Goal: Task Accomplishment & Management: Manage account settings

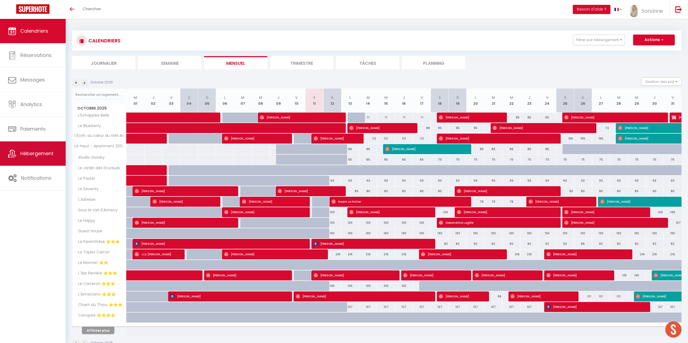
click at [43, 156] on span "Hébergement" at bounding box center [36, 153] width 33 height 7
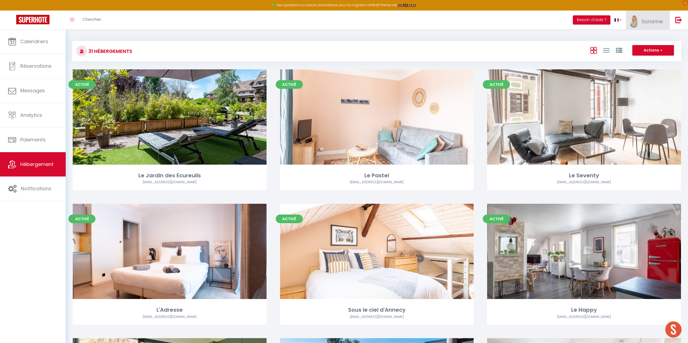
click at [651, 24] on span "Sandrine" at bounding box center [651, 21] width 21 height 7
click at [644, 37] on link "Paramètres" at bounding box center [648, 37] width 40 height 9
select select "28"
select select "fr"
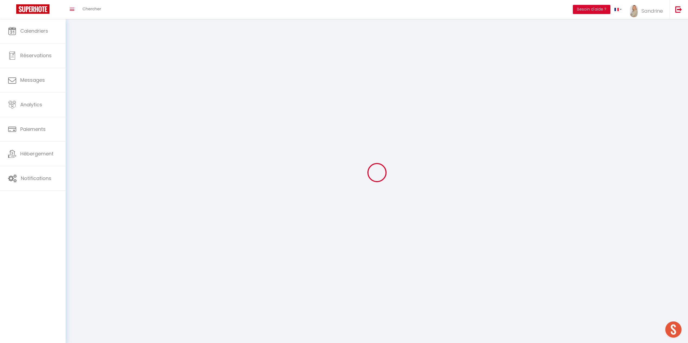
type input "7tb2wbsqggIzE313h01S00j9q"
type input "ivLQGj6A9XCgNrovMBG6C4k3F"
type input "https://app.superhote.com/#/get-available-rentals/ivLQGj6A9XCgNrovMBG6C4k3F"
select select "fr"
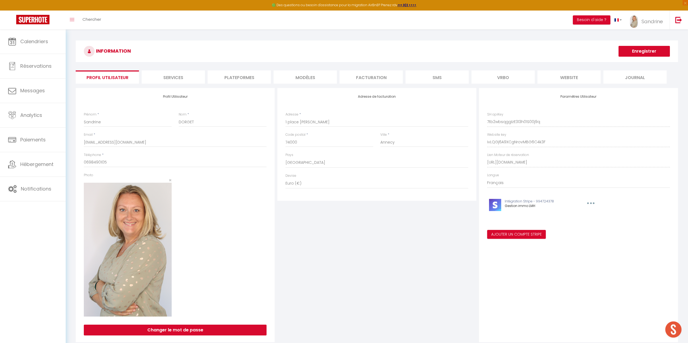
click at [190, 79] on li "Services" at bounding box center [173, 77] width 63 height 13
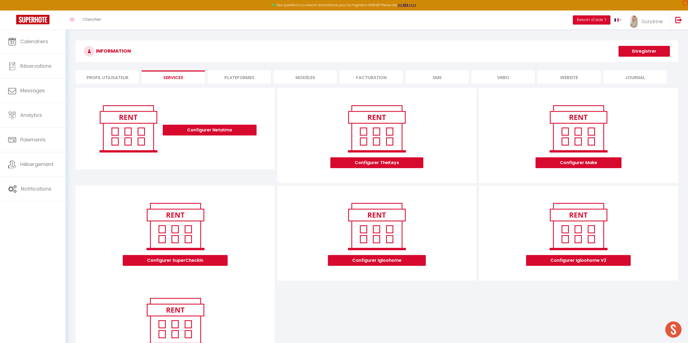
click at [121, 78] on li "Profil Utilisateur" at bounding box center [107, 77] width 63 height 13
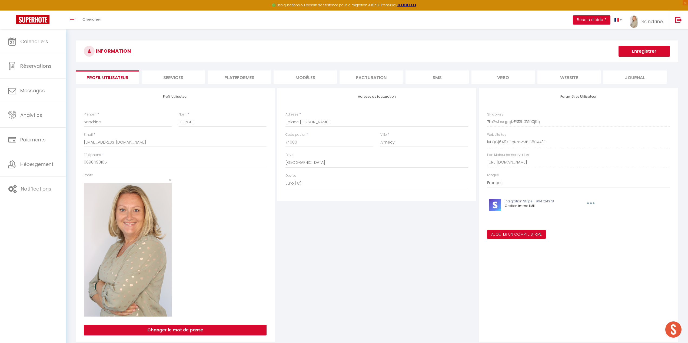
click at [183, 81] on li "Services" at bounding box center [173, 77] width 63 height 13
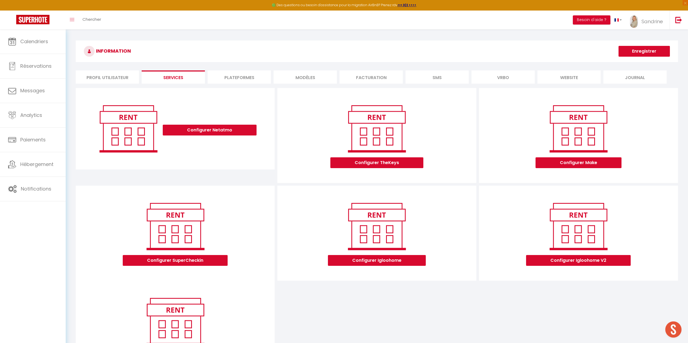
click at [251, 76] on li "Plateformes" at bounding box center [238, 77] width 63 height 13
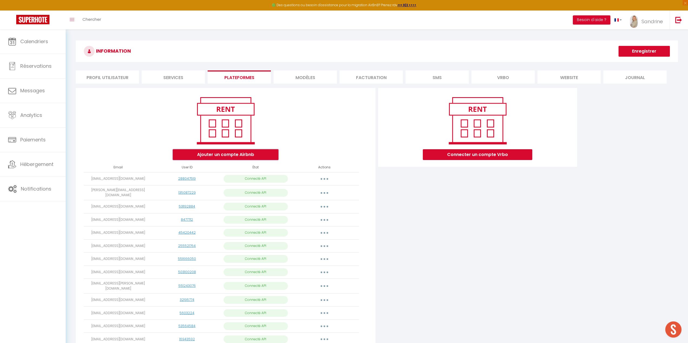
click at [235, 157] on button "Ajouter un compte Airbnb" at bounding box center [226, 154] width 106 height 11
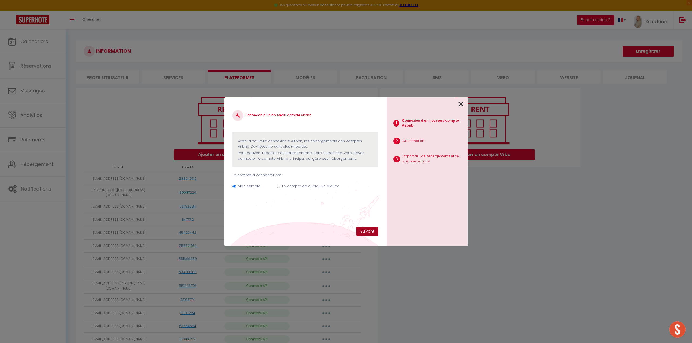
click at [363, 232] on button "Suivant" at bounding box center [367, 231] width 22 height 9
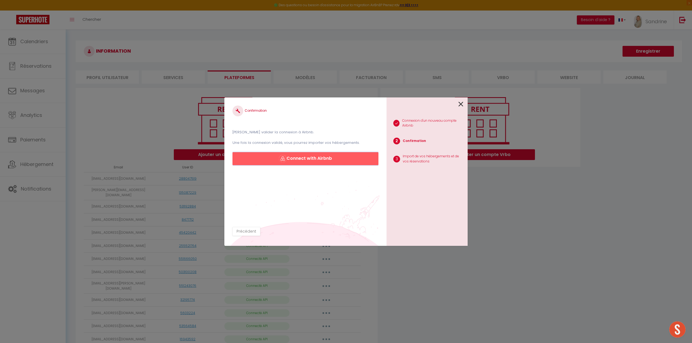
click at [322, 160] on button "Connect with Airbnb" at bounding box center [305, 158] width 146 height 13
click at [463, 107] on icon at bounding box center [460, 104] width 5 height 8
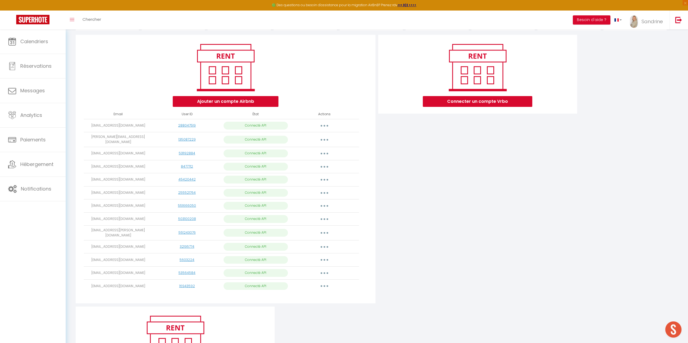
scroll to position [54, 0]
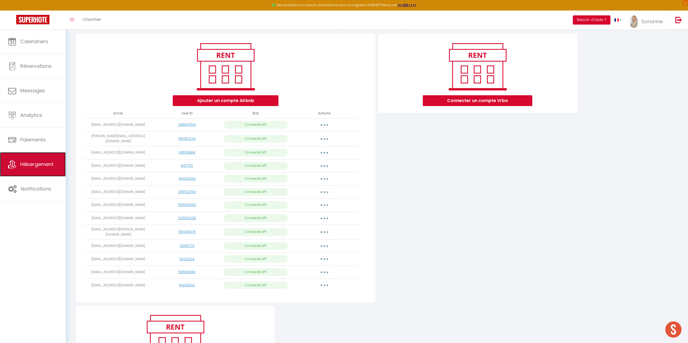
click at [50, 162] on span "Hébergement" at bounding box center [36, 164] width 33 height 7
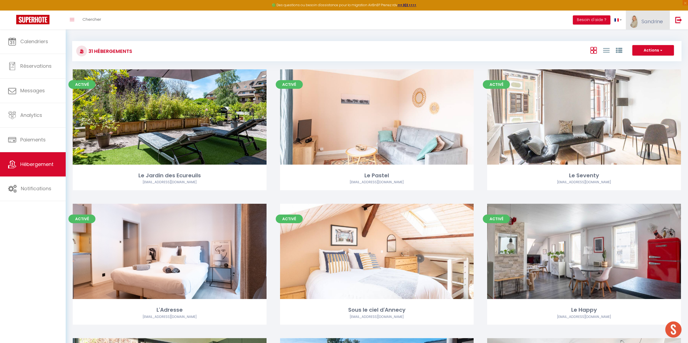
click at [647, 22] on span "Sandrine" at bounding box center [651, 21] width 21 height 7
click at [637, 39] on link "Paramètres" at bounding box center [648, 37] width 40 height 9
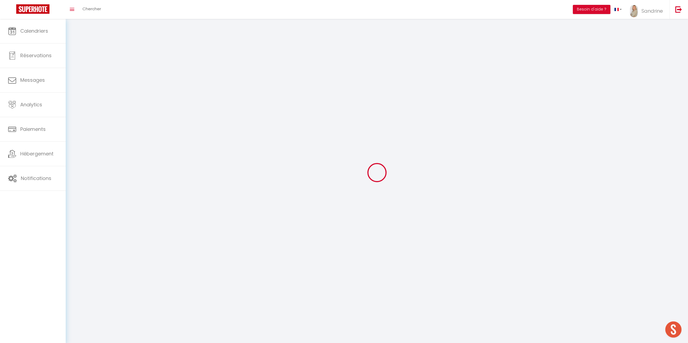
select select "28"
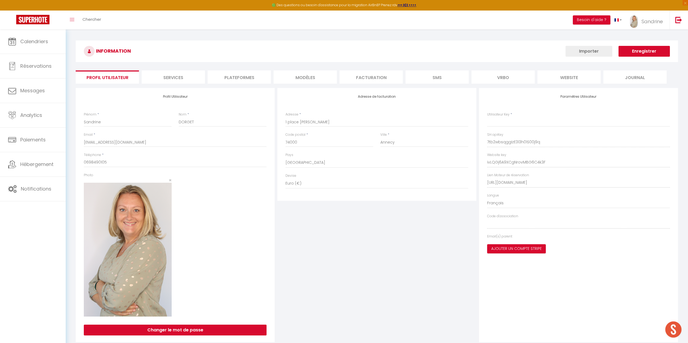
type input "7tb2wbsqggIzE313h01S00j9q"
type input "ivLQGj6A9XCgNrovMBG6C4k3F"
type input "https://app.superhote.com/#/get-available-rentals/ivLQGj6A9XCgNrovMBG6C4k3F"
select select "fr"
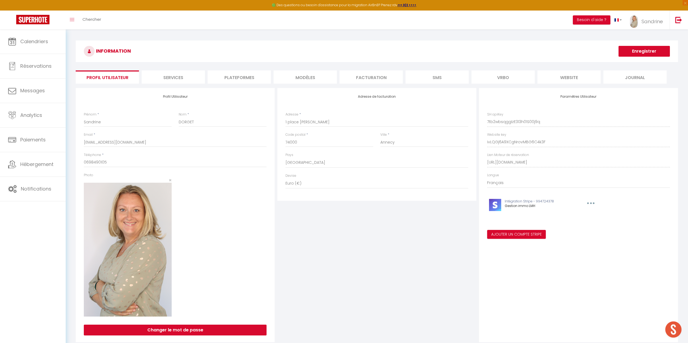
click at [176, 78] on li "Services" at bounding box center [173, 77] width 63 height 13
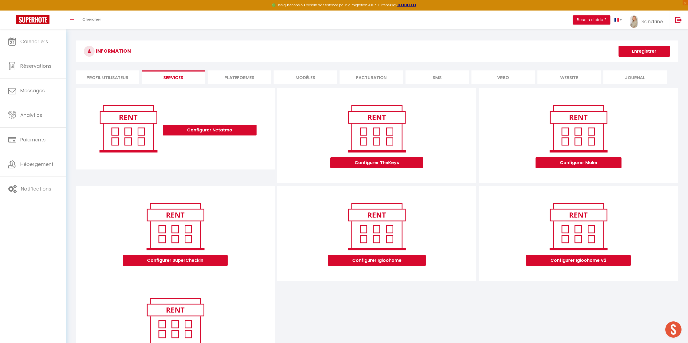
click at [227, 80] on li "Plateformes" at bounding box center [238, 77] width 63 height 13
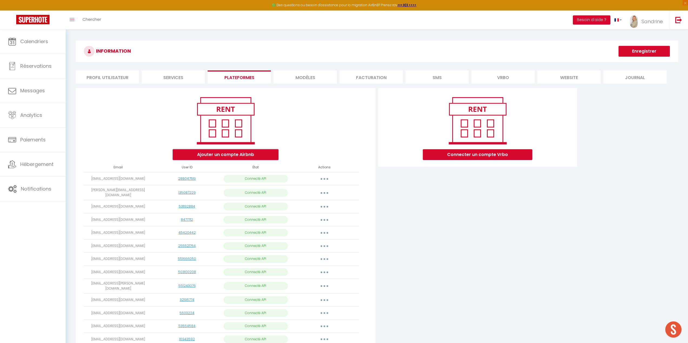
click at [255, 155] on button "Ajouter un compte Airbnb" at bounding box center [226, 154] width 106 height 11
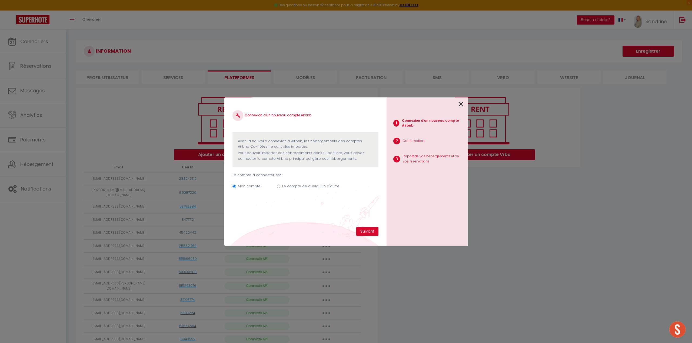
click at [460, 104] on icon at bounding box center [460, 104] width 5 height 8
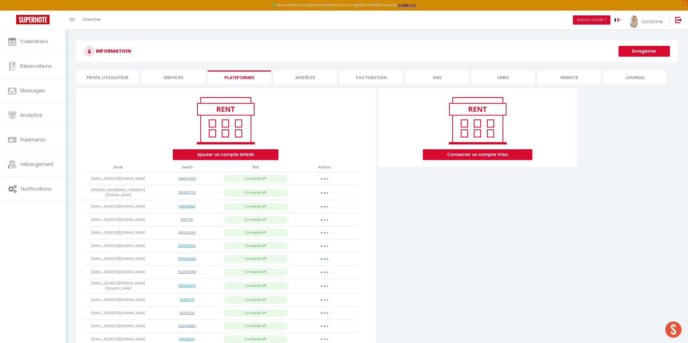
click at [323, 181] on button "button" at bounding box center [324, 179] width 15 height 9
click at [319, 189] on link "Importer les appartements" at bounding box center [300, 191] width 60 height 9
select select
select select "38178"
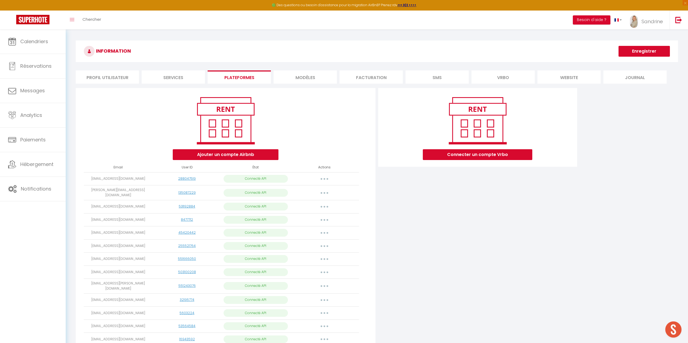
select select "38981"
select select "65834"
select select "51923"
select select "56030"
select select "57021"
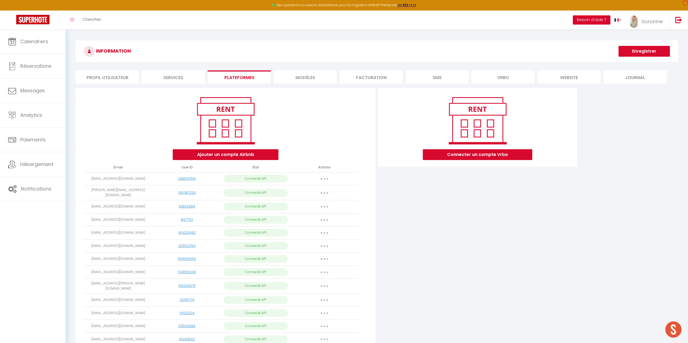
select select "57554"
select select "58272"
select select "58908"
select select "67546"
select select "67562"
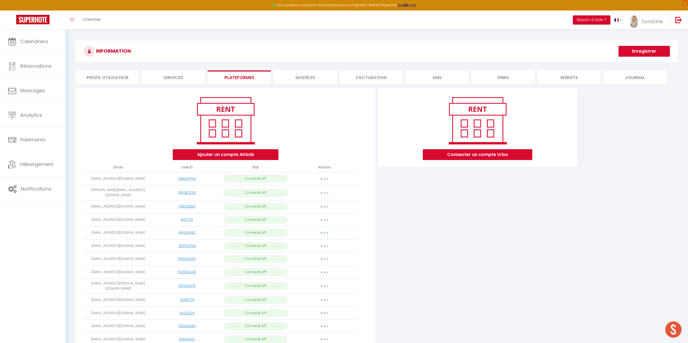
select select "68157"
select select "73027"
select select "73871"
select select "74126"
select select "76141"
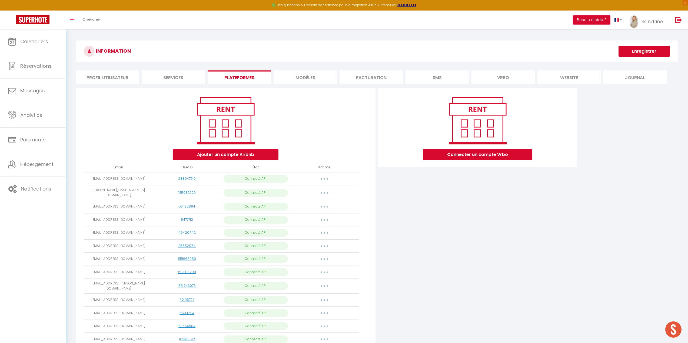
select select "76188"
select select "76914"
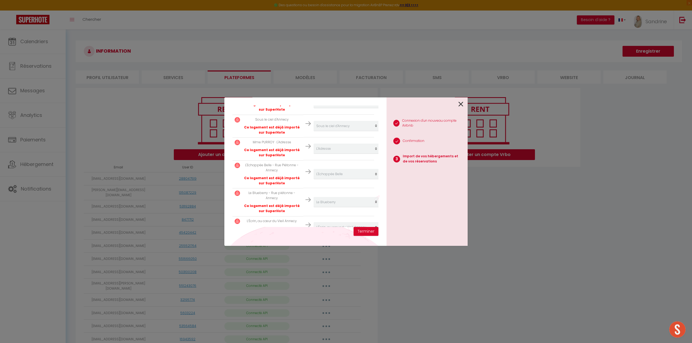
scroll to position [479, 0]
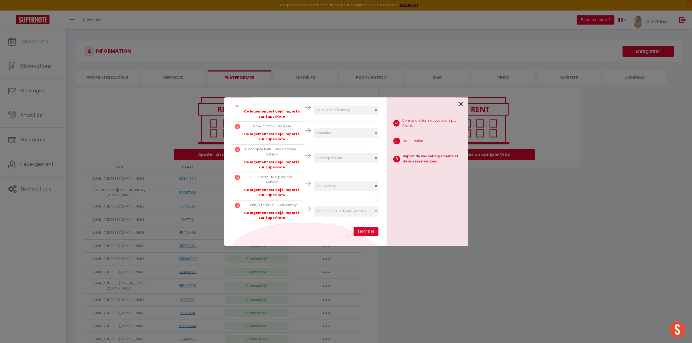
click at [459, 106] on icon at bounding box center [460, 104] width 5 height 8
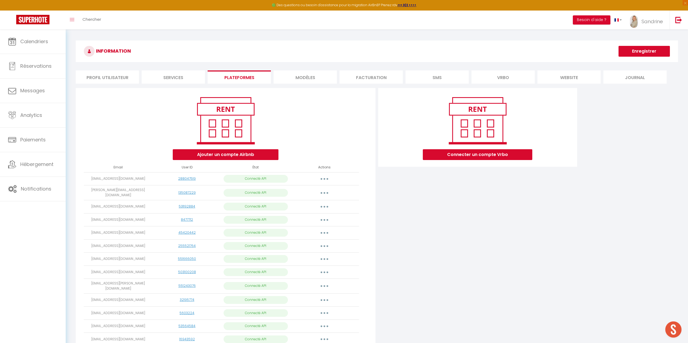
click at [326, 178] on button "button" at bounding box center [324, 179] width 15 height 9
click at [296, 191] on link "Importer les appartements" at bounding box center [300, 191] width 60 height 9
select select
select select "38178"
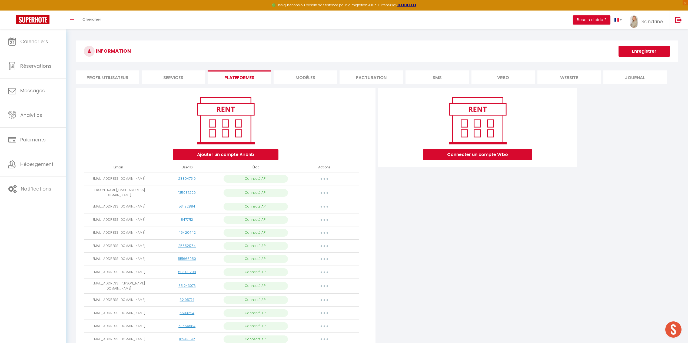
select select "38981"
select select "65834"
select select "51923"
select select "56030"
select select "57021"
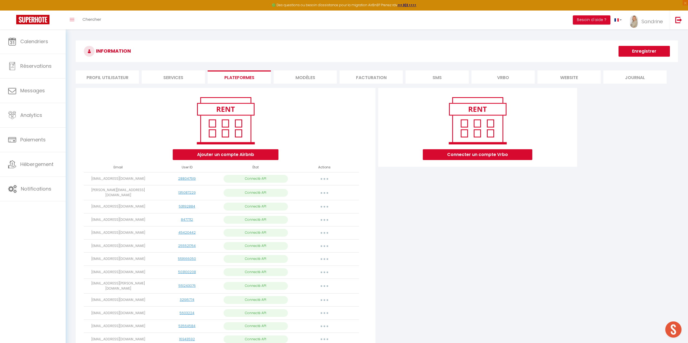
select select "57554"
select select "58272"
select select "58908"
select select "67546"
select select "67562"
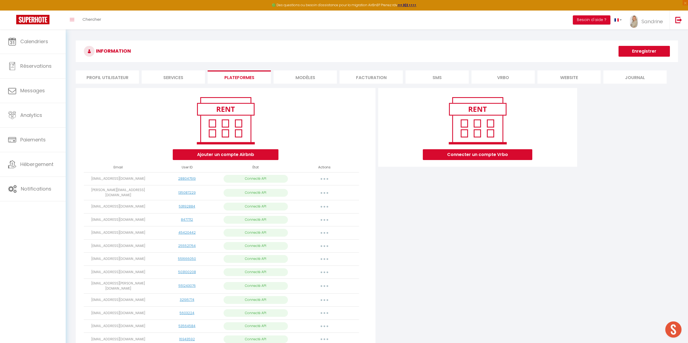
select select "68157"
select select "73027"
select select "73871"
select select "74126"
select select "76141"
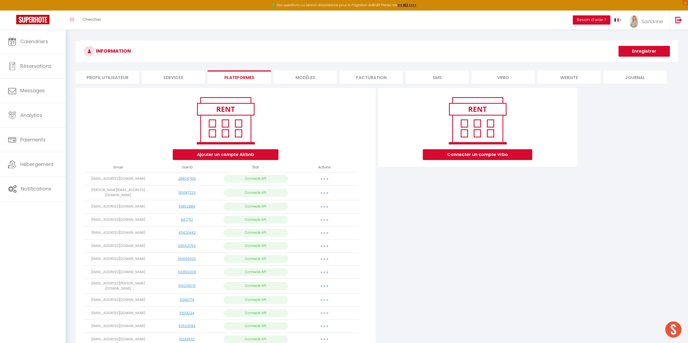
select select "76188"
select select "76914"
select select
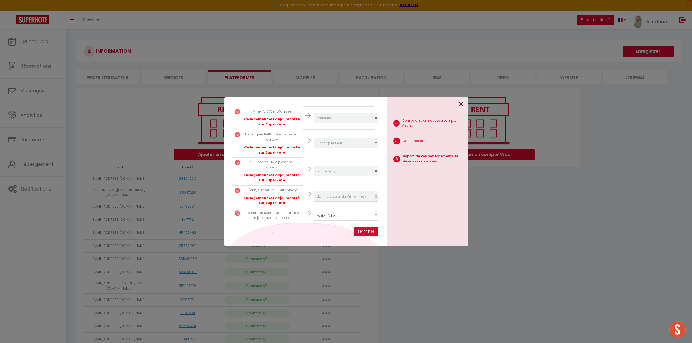
scroll to position [494, 0]
click at [325, 211] on select "Créer un nouvel hébergement Ne rien faire Le Jardin des Ecureuils Le Pastel Le …" at bounding box center [346, 216] width 66 height 10
click at [326, 211] on select "Créer un nouvel hébergement Ne rien faire Le Jardin des Ecureuils Le Pastel Le …" at bounding box center [346, 216] width 66 height 10
click at [281, 211] on p "The Pampa Nest – Natural Escape in Annecy" at bounding box center [272, 216] width 58 height 10
click at [369, 214] on select "Créer un nouvel hébergement Ne rien faire Le Jardin des Ecureuils Le Pastel Le …" at bounding box center [346, 216] width 66 height 10
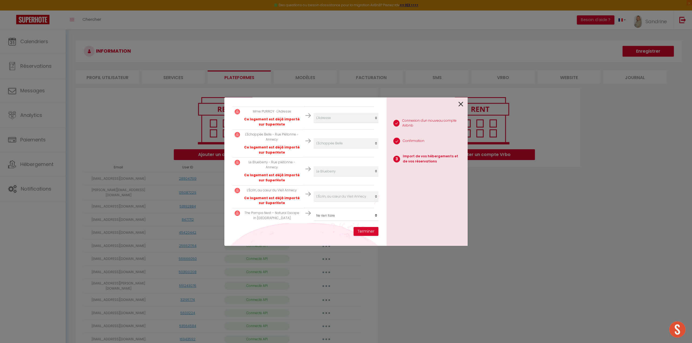
click at [415, 195] on div "1 Connexion d'un nouveau compte Airbnb 2 Confirmation 3 Import de vos hébergeme…" at bounding box center [426, 172] width 81 height 149
click at [367, 235] on button "Terminer" at bounding box center [365, 231] width 25 height 9
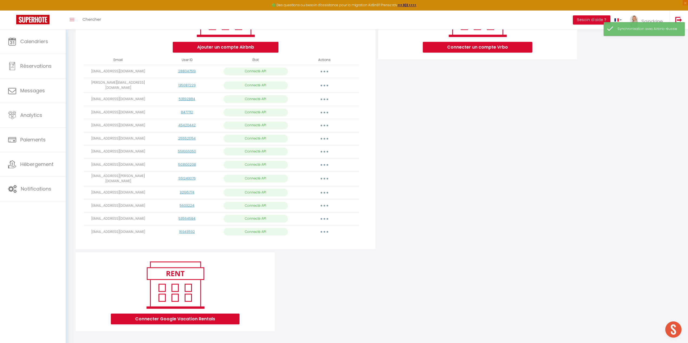
scroll to position [0, 0]
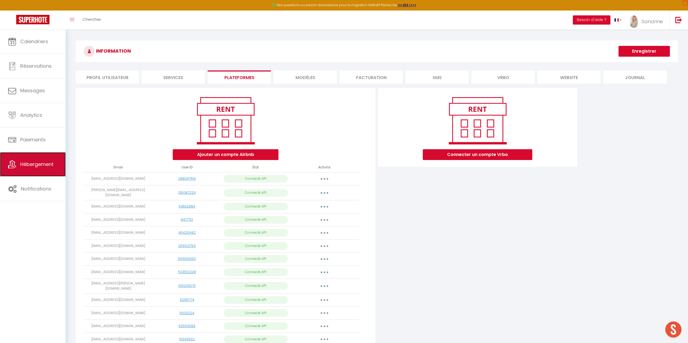
click at [48, 167] on span "Hébergement" at bounding box center [36, 164] width 33 height 7
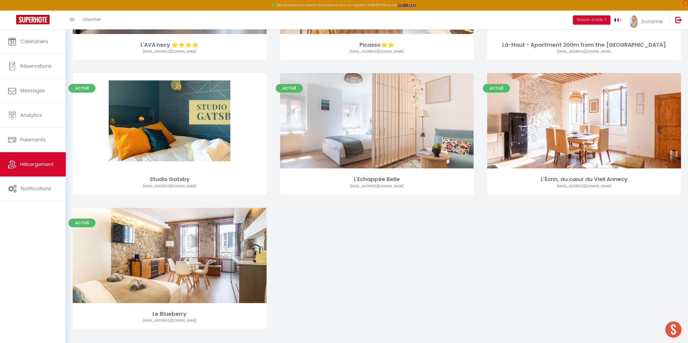
scroll to position [1213, 0]
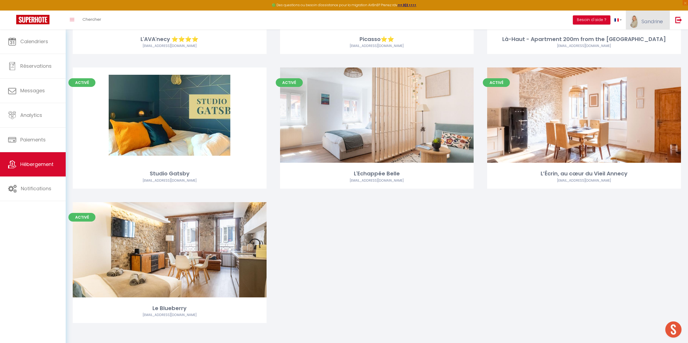
click at [654, 20] on span "Sandrine" at bounding box center [651, 21] width 21 height 7
click at [648, 38] on link "Paramètres" at bounding box center [648, 37] width 40 height 9
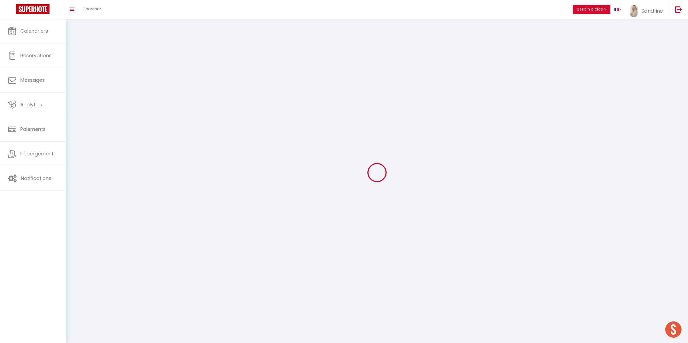
type input "Sandrine"
type input "DORGET"
type input "0698490105"
type input "1 place marie curie"
type input "74000"
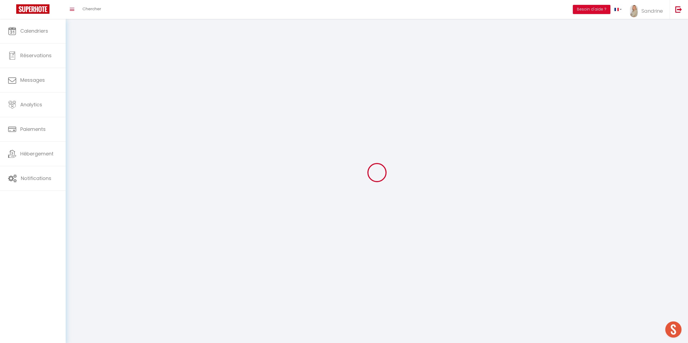
type input "Annecy"
type input "7tb2wbsqggIzE313h01S00j9q"
type input "ivLQGj6A9XCgNrovMBG6C4k3F"
type input "https://app.superhote.com/#/get-available-rentals/ivLQGj6A9XCgNrovMBG6C4k3F"
select select "28"
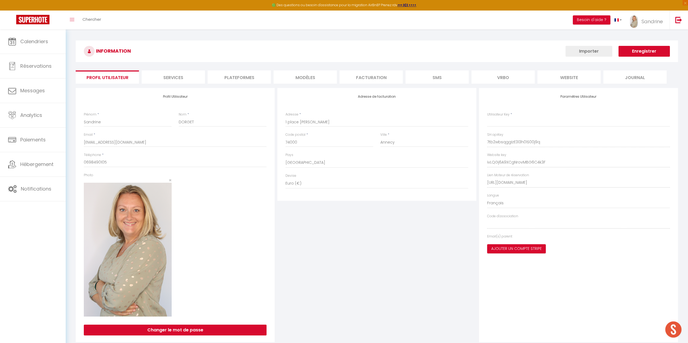
type input "7tb2wbsqggIzE313h01S00j9q"
type input "ivLQGj6A9XCgNrovMBG6C4k3F"
type input "https://app.superhote.com/#/get-available-rentals/ivLQGj6A9XCgNrovMBG6C4k3F"
select select "fr"
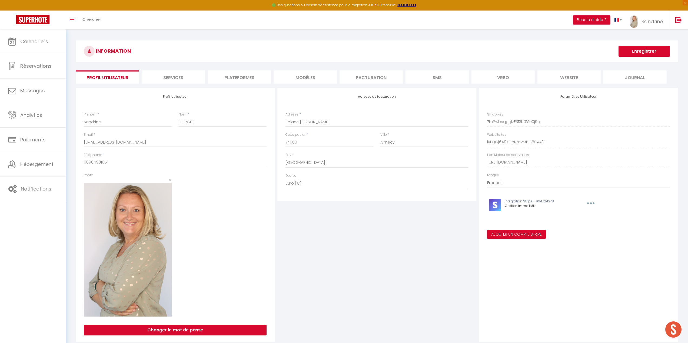
click at [303, 77] on li "MODÈLES" at bounding box center [304, 77] width 63 height 13
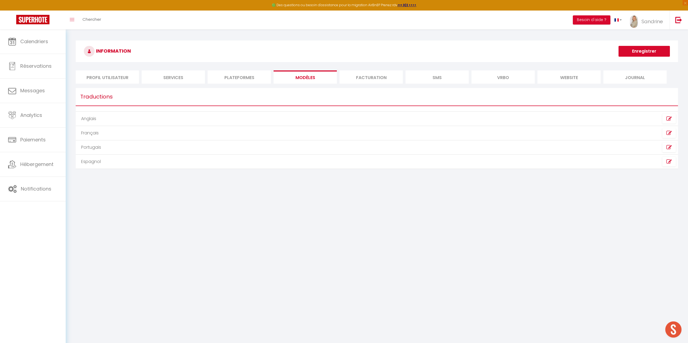
click at [209, 75] on li "Plateformes" at bounding box center [238, 77] width 63 height 13
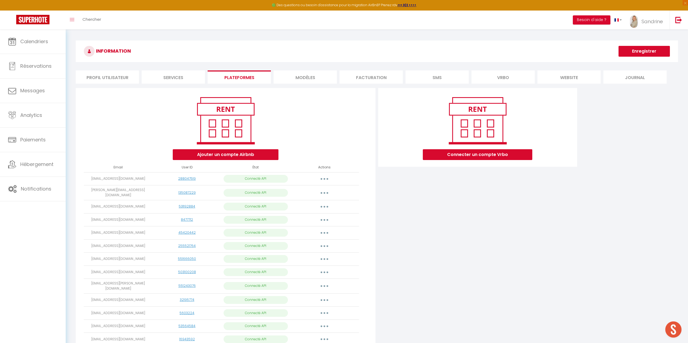
click at [324, 181] on button "button" at bounding box center [324, 179] width 15 height 9
click at [298, 193] on link "Importer les appartements" at bounding box center [300, 191] width 60 height 9
select select
select select "38178"
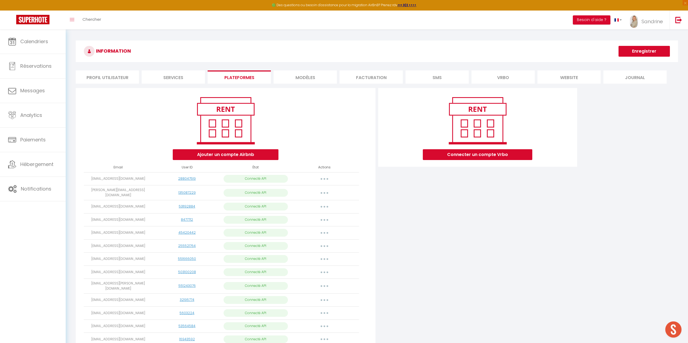
select select "38981"
select select "65834"
select select "51923"
select select "56030"
select select "57021"
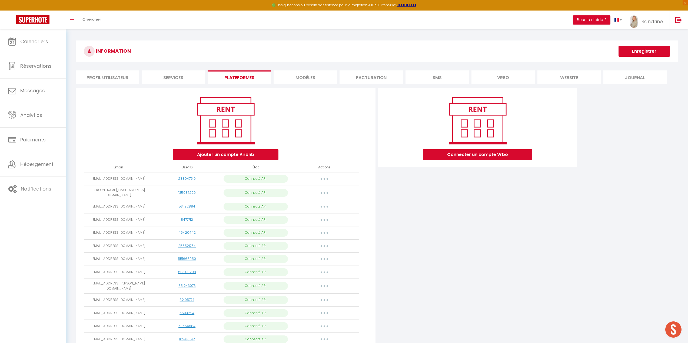
select select "57554"
select select "58272"
select select "58908"
select select "67546"
select select "67562"
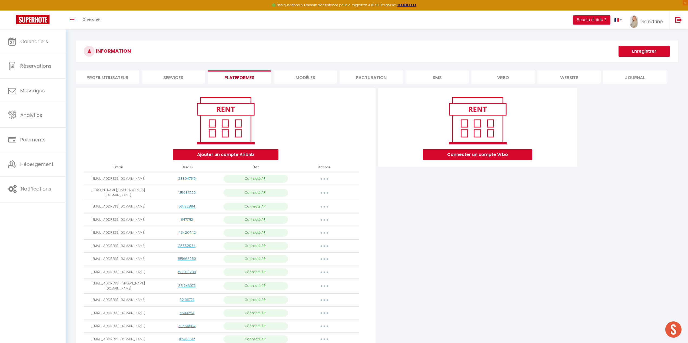
select select "68157"
select select "73027"
select select "73871"
select select "74126"
select select "76141"
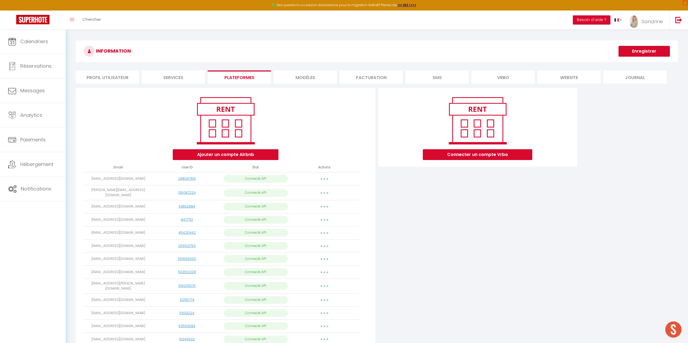
select select "76188"
select select "76914"
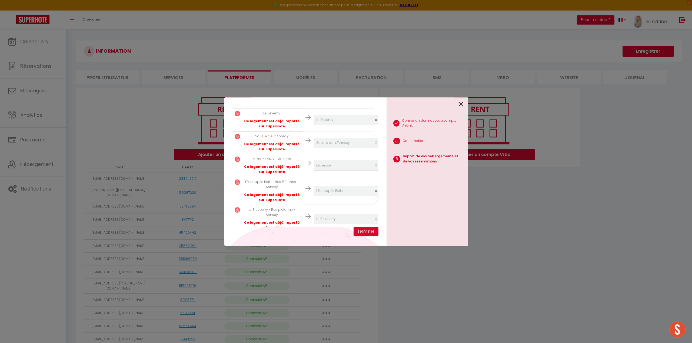
scroll to position [494, 0]
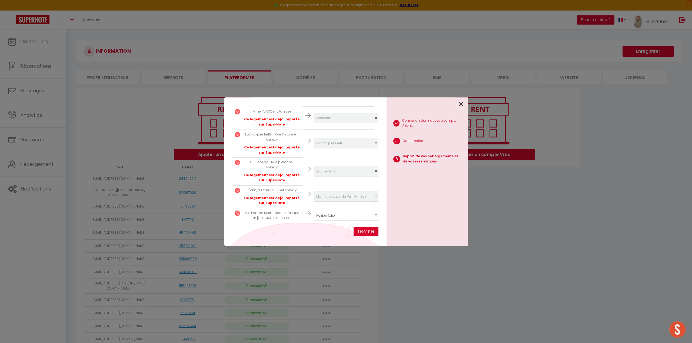
click at [274, 215] on p "The Pampa Nest – Natural Escape in Annecy" at bounding box center [272, 216] width 58 height 10
click at [340, 211] on select "Créer un nouvel hébergement Ne rien faire Le Jardin des Ecureuils Le Pastel Le …" at bounding box center [346, 216] width 66 height 10
click at [440, 88] on div "Importer de vos hébergements et de vos réservations Veuillez sélectionner pour …" at bounding box center [345, 171] width 243 height 343
click at [341, 212] on select "Créer un nouvel hébergement Ne rien faire Le Jardin des Ecureuils Le Pastel Le …" at bounding box center [346, 216] width 66 height 10
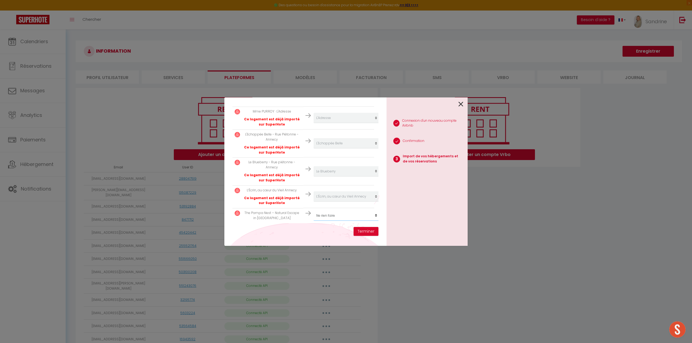
click at [341, 212] on select "Créer un nouvel hébergement Ne rien faire Le Jardin des Ecureuils Le Pastel Le …" at bounding box center [346, 216] width 66 height 10
click at [313, 211] on select "Créer un nouvel hébergement Ne rien faire Le Jardin des Ecureuils Le Pastel Le …" at bounding box center [346, 216] width 66 height 10
click at [342, 216] on select "Créer un nouvel hébergement Ne rien faire Le Jardin des Ecureuils Le Pastel Le …" at bounding box center [346, 216] width 66 height 10
select select "create_new"
click at [313, 211] on select "Créer un nouvel hébergement Ne rien faire Le Jardin des Ecureuils Le Pastel Le …" at bounding box center [346, 216] width 66 height 10
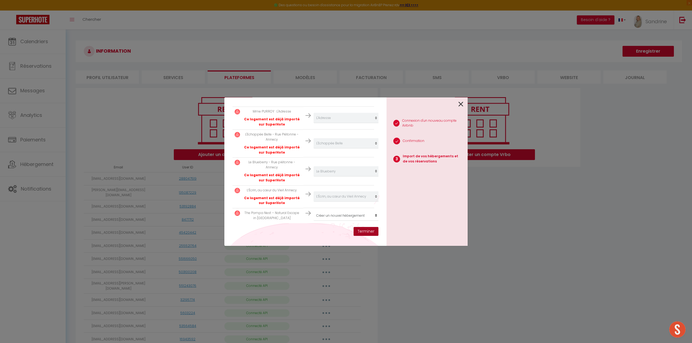
click at [361, 233] on button "Terminer" at bounding box center [365, 231] width 25 height 9
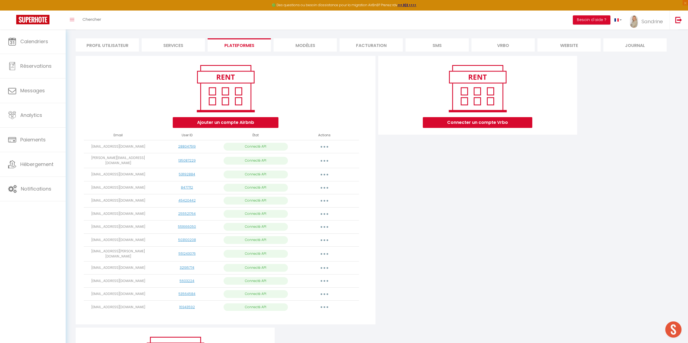
scroll to position [0, 0]
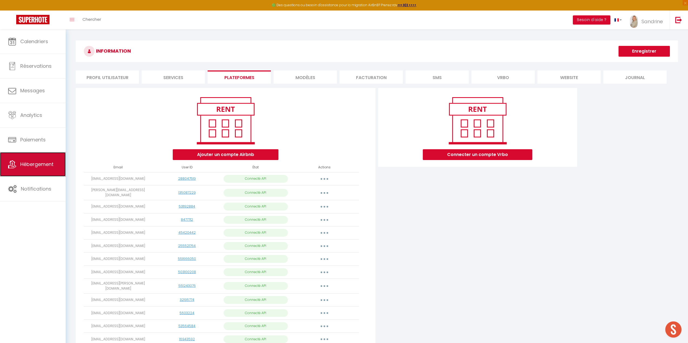
click at [48, 167] on span "Hébergement" at bounding box center [36, 164] width 33 height 7
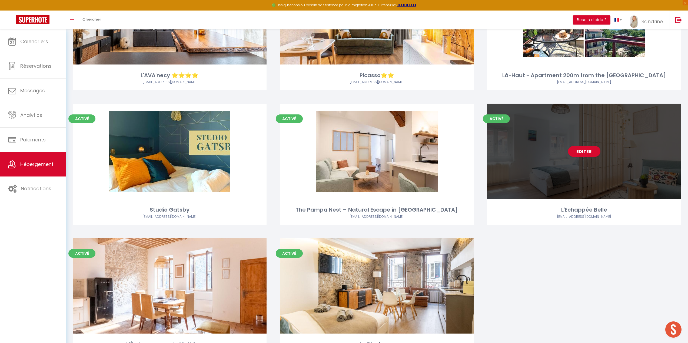
scroll to position [1213, 0]
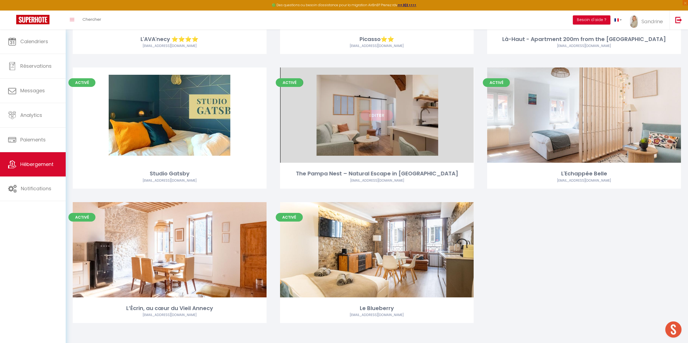
click at [374, 117] on link "Editer" at bounding box center [376, 115] width 32 height 11
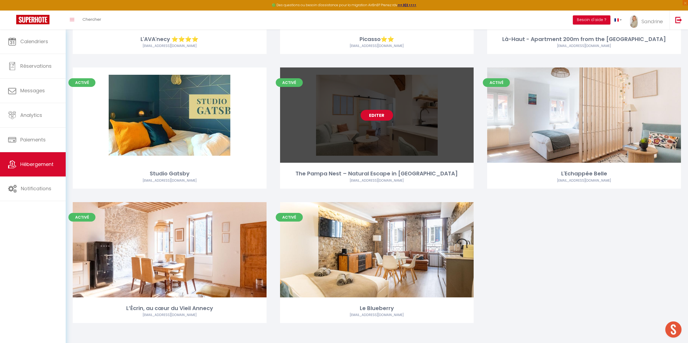
click at [374, 117] on link "Editer" at bounding box center [376, 115] width 32 height 11
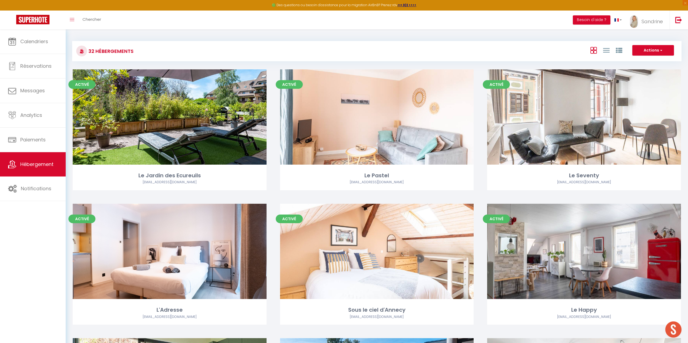
select select "3"
select select "2"
select select "1"
select select
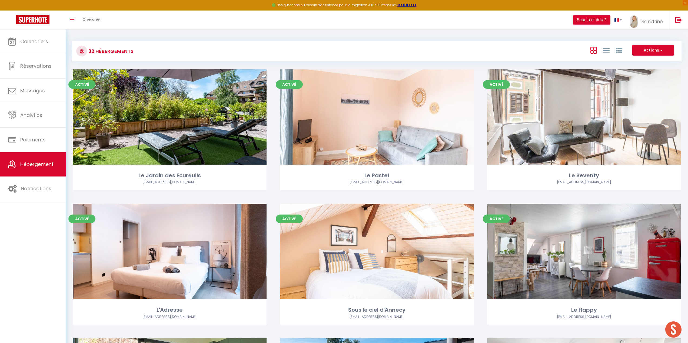
select select "28"
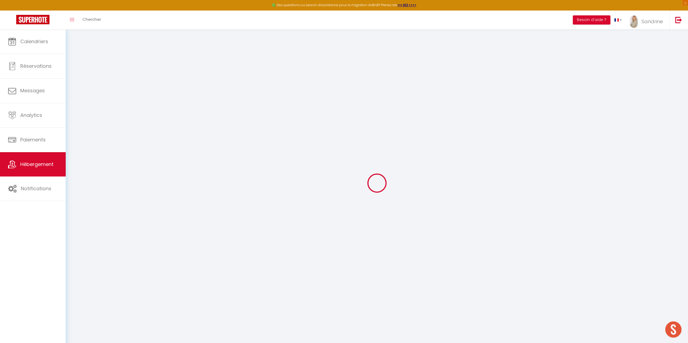
select select
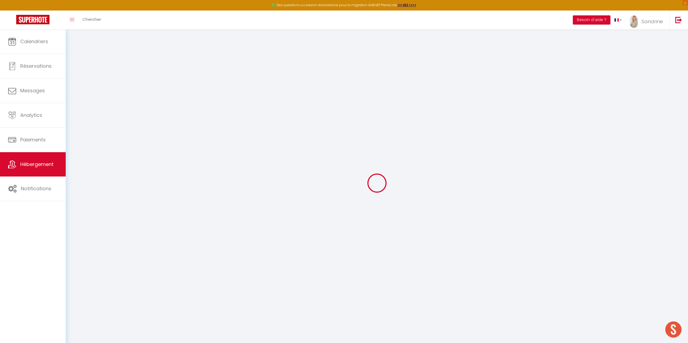
select select
checkbox input "false"
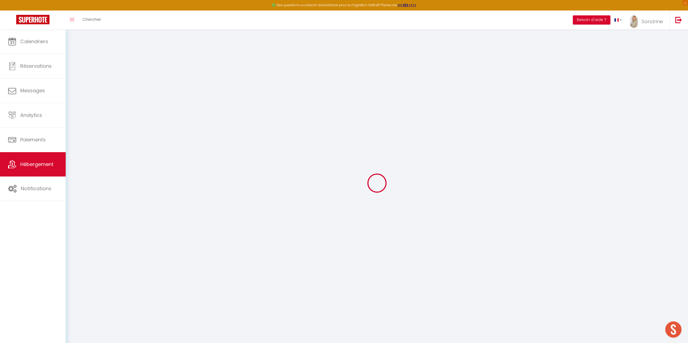
select select
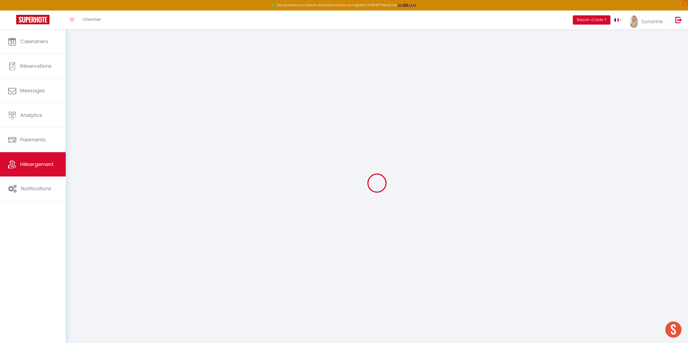
select select
checkbox input "false"
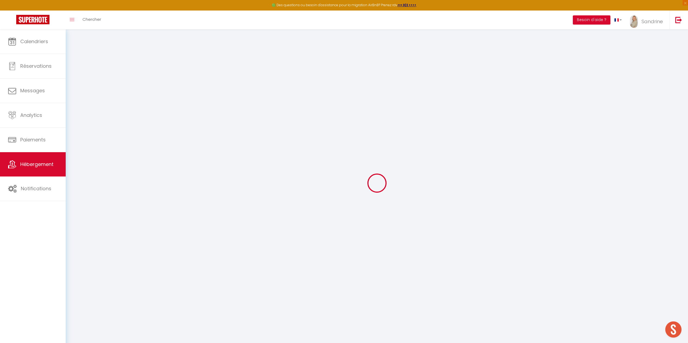
checkbox input "false"
select select
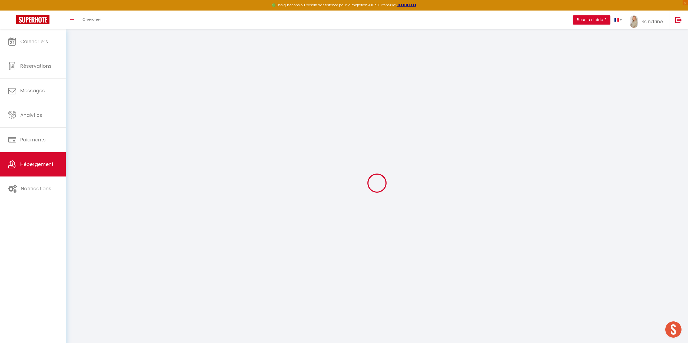
select select
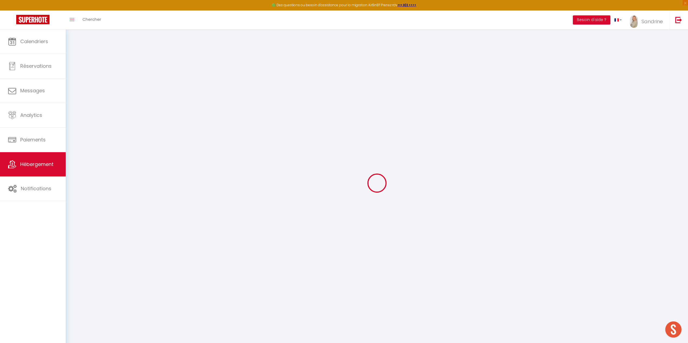
checkbox input "false"
select select
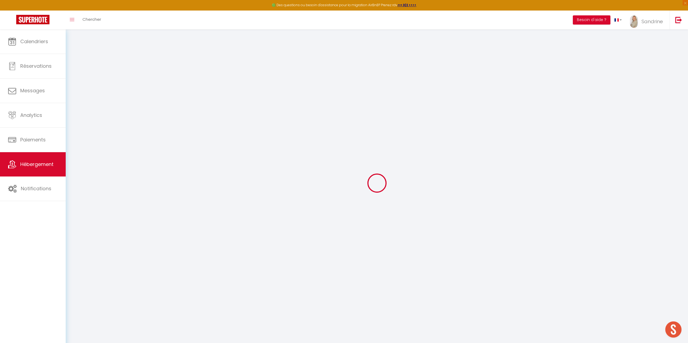
select select
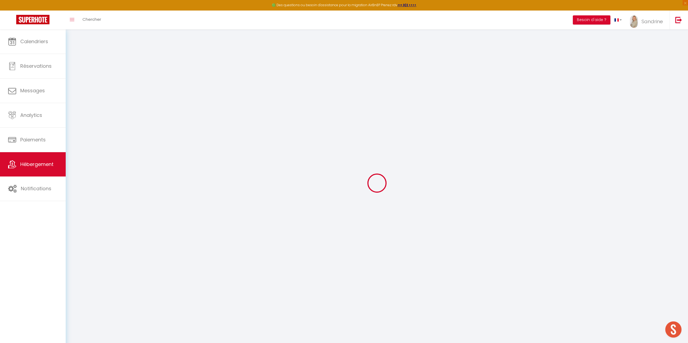
select select
checkbox input "false"
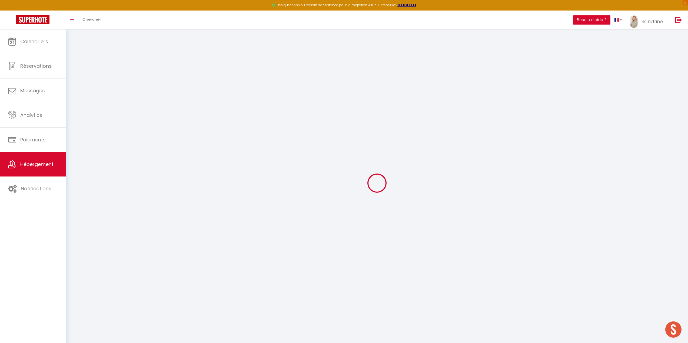
checkbox input "false"
select select
type input "The Pampa Nest – Natural Escape in Annecy"
select select "2"
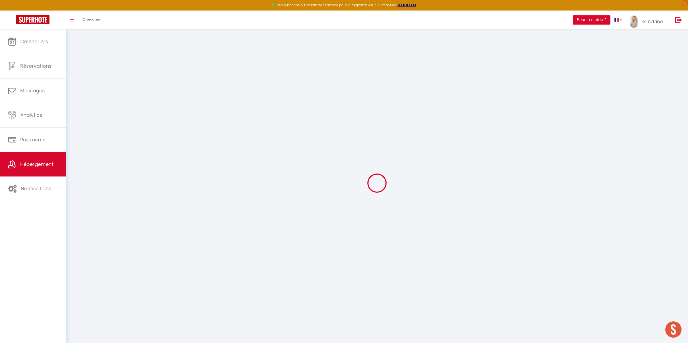
type input "380"
select select
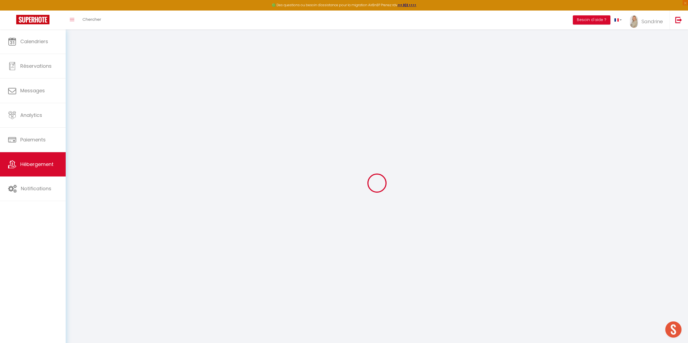
select select
type input "36 Rue Sommeiller"
type input "74000"
type input "Annecy"
type input "[EMAIL_ADDRESS][DOMAIN_NAME]"
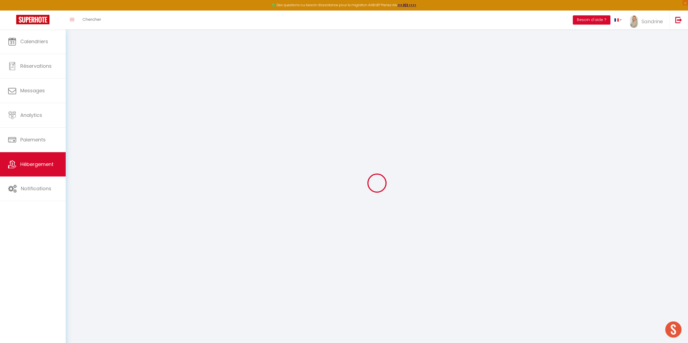
select select
checkbox input "false"
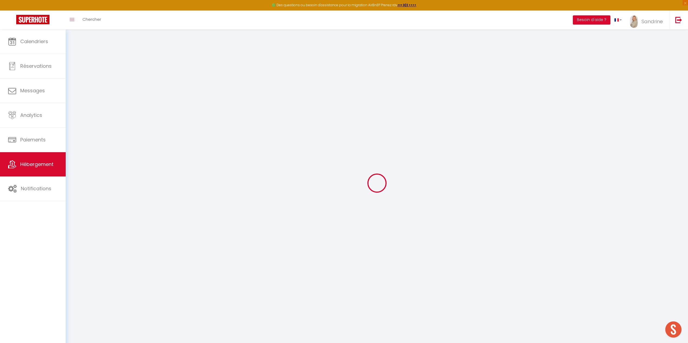
type input "0"
select select
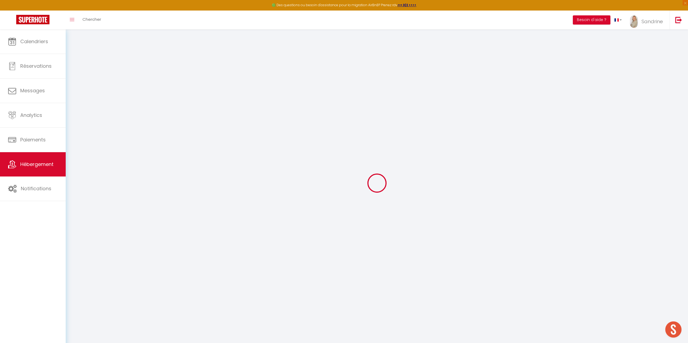
select select
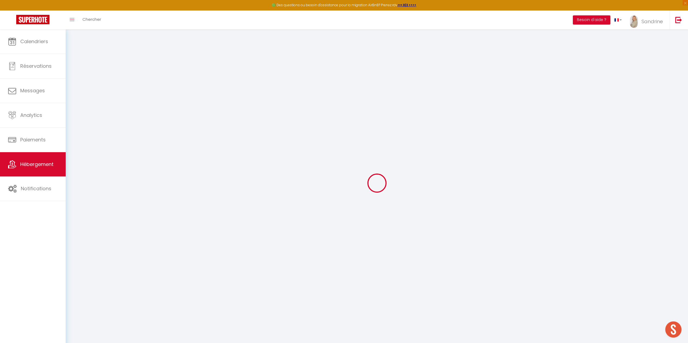
checkbox input "false"
select select
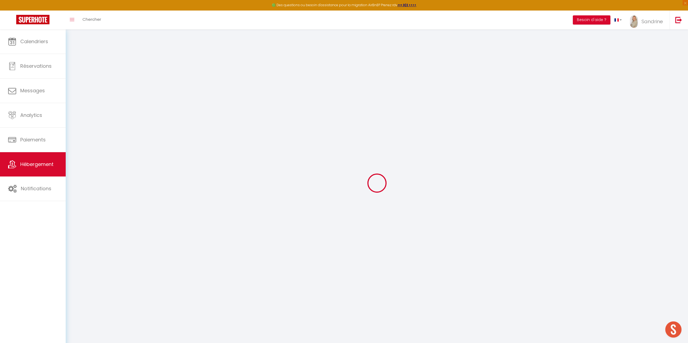
select select
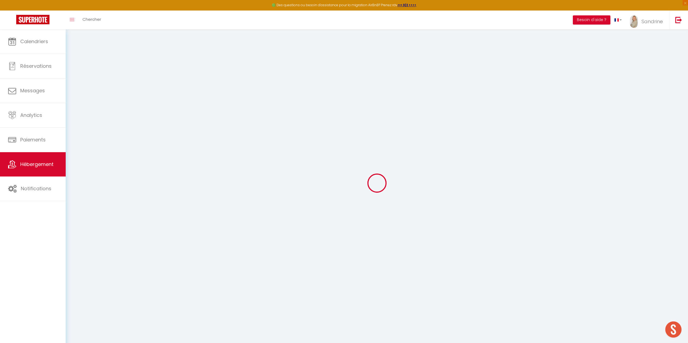
checkbox input "false"
select select
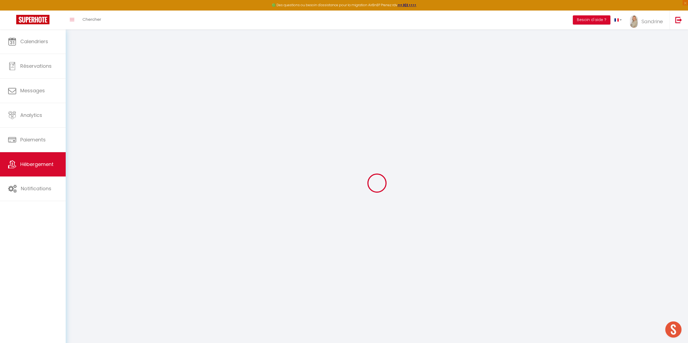
checkbox input "false"
select select "17:00"
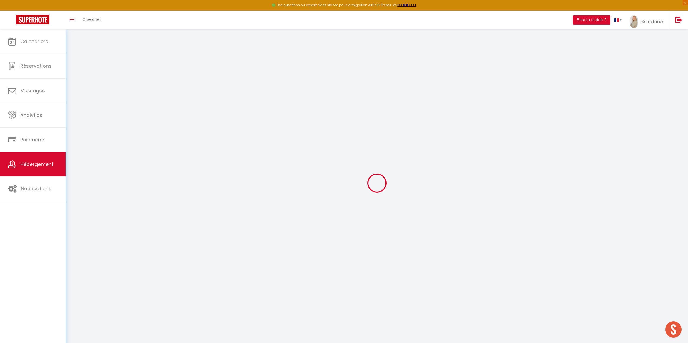
select select "23:45"
select select "10:00"
select select "30"
select select "120"
select select
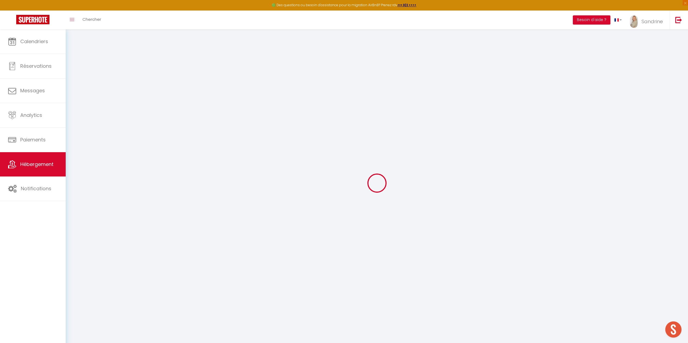
checkbox input "false"
select select
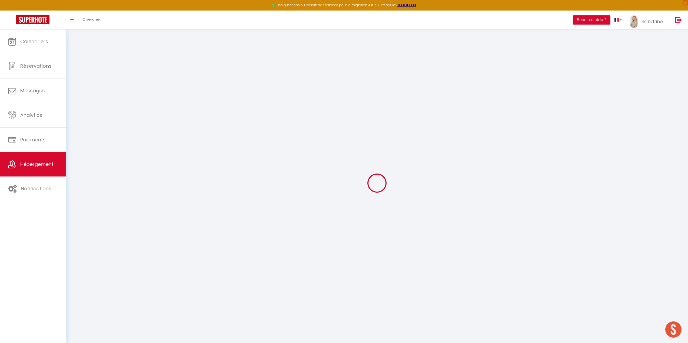
checkbox input "false"
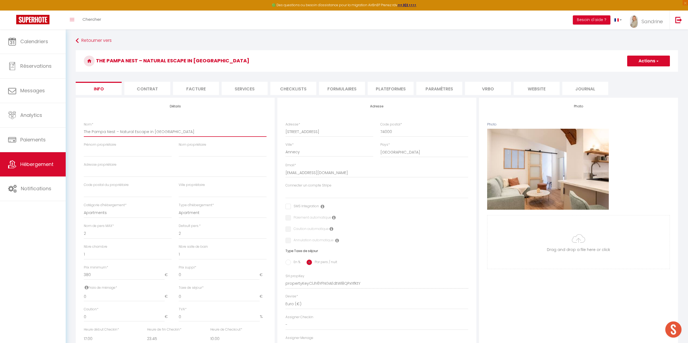
drag, startPoint x: 173, startPoint y: 133, endPoint x: 115, endPoint y: 130, distance: 58.1
click at [115, 130] on input "The Pampa Nest – Natural Escape in Annecy" at bounding box center [175, 132] width 183 height 10
click at [129, 154] on input "Prénom propriétaire" at bounding box center [128, 152] width 88 height 10
click at [122, 171] on input "Adresse propriétaire" at bounding box center [175, 173] width 183 height 10
click at [115, 189] on input "text" at bounding box center [128, 193] width 88 height 10
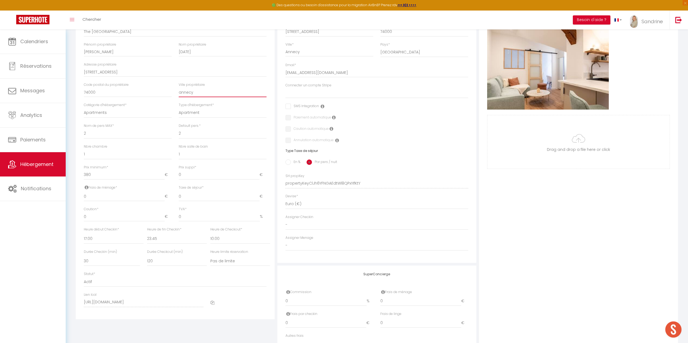
scroll to position [108, 0]
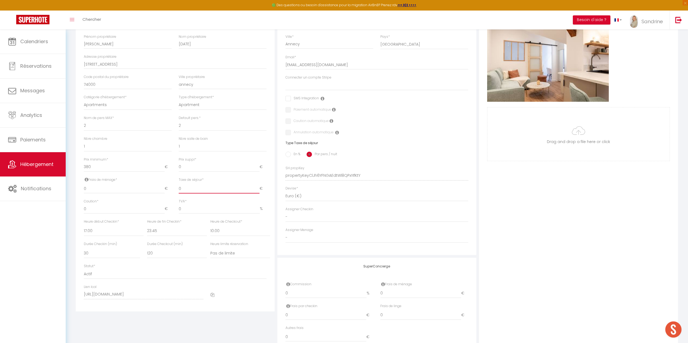
drag, startPoint x: 187, startPoint y: 190, endPoint x: 177, endPoint y: 187, distance: 10.6
click at [177, 187] on div "Taxe de séjour * 0 €" at bounding box center [222, 188] width 95 height 22
click at [289, 154] on input "En %" at bounding box center [287, 154] width 5 height 5
drag, startPoint x: 214, startPoint y: 190, endPoint x: 205, endPoint y: 190, distance: 8.9
click at [205, 190] on div "Frais de ménage * 0 € Taxe de séjour * 0 € Taxe en % * 0 Montant max taxe séjou…" at bounding box center [175, 188] width 190 height 22
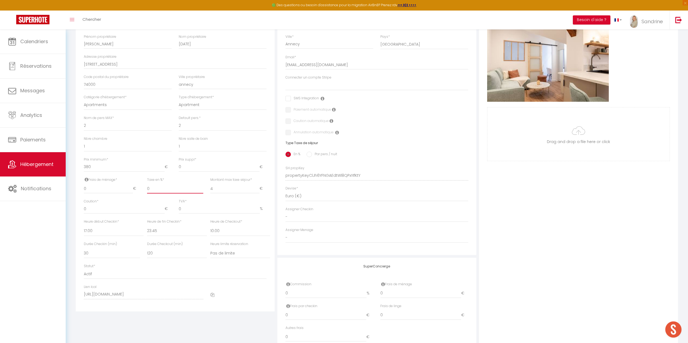
drag, startPoint x: 154, startPoint y: 188, endPoint x: 147, endPoint y: 186, distance: 7.9
click at [147, 186] on div "Taxe en % * 0" at bounding box center [174, 188] width 63 height 22
drag, startPoint x: 81, startPoint y: 206, endPoint x: 78, endPoint y: 205, distance: 3.0
click at [78, 205] on div "Détails Nom * The Pampa Nest Prénom propriétaire Martina Nom propriétaire NOEL …" at bounding box center [175, 151] width 199 height 322
click at [93, 189] on input "0" at bounding box center [108, 189] width 49 height 10
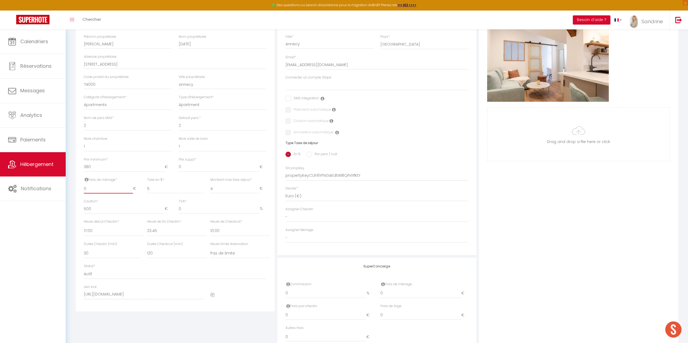
drag, startPoint x: 91, startPoint y: 190, endPoint x: 70, endPoint y: 189, distance: 21.1
click at [70, 189] on div "Retourner vers The Pampa Nest Actions Enregistrer Dupliquer Supprimer Importer …" at bounding box center [377, 144] width 622 height 447
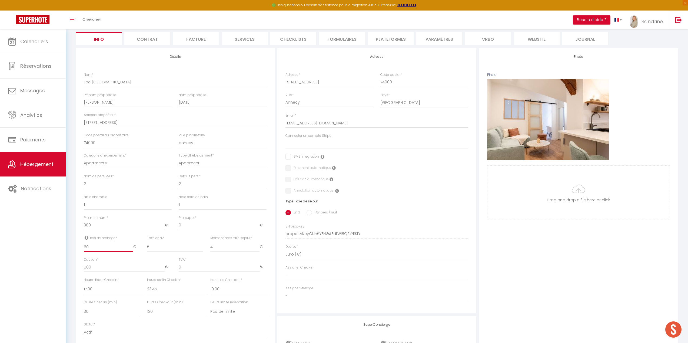
scroll to position [0, 0]
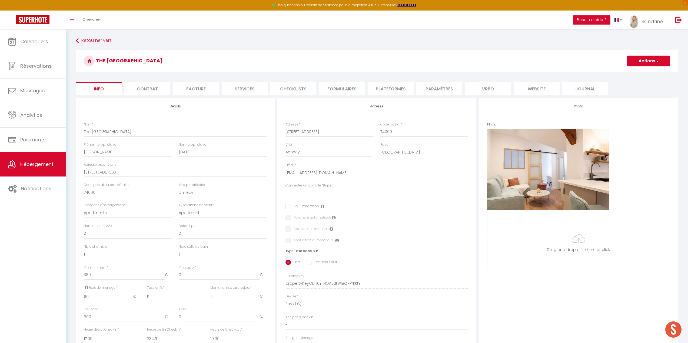
click at [638, 62] on button "Actions" at bounding box center [648, 61] width 43 height 11
click at [630, 72] on input "Enregistrer" at bounding box center [627, 72] width 20 height 5
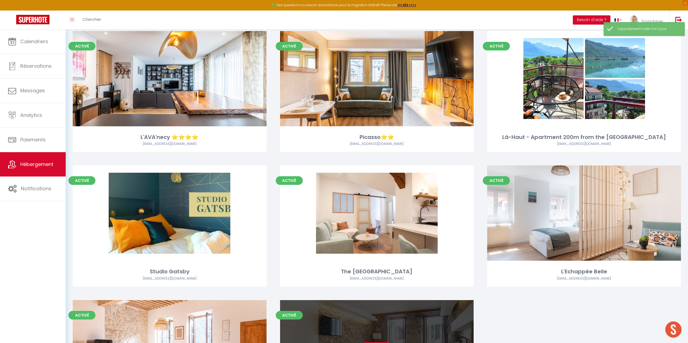
scroll to position [1213, 0]
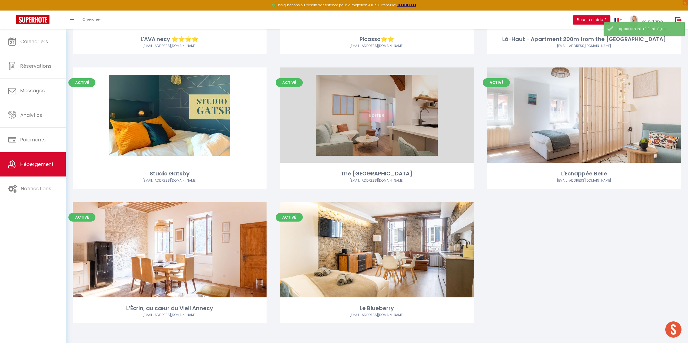
click at [383, 117] on link "Editer" at bounding box center [376, 115] width 32 height 11
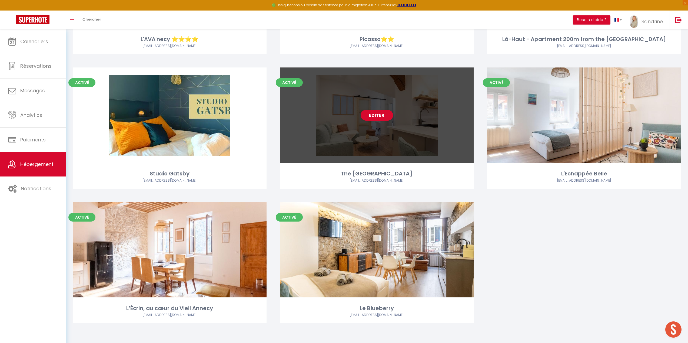
click at [381, 133] on div "Editer" at bounding box center [377, 115] width 194 height 95
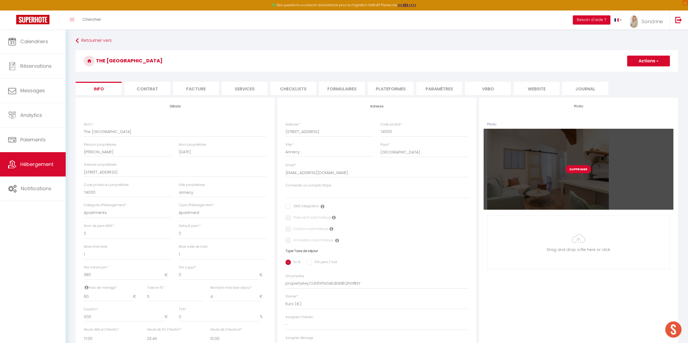
click at [571, 172] on button "Supprimer" at bounding box center [578, 169] width 26 height 8
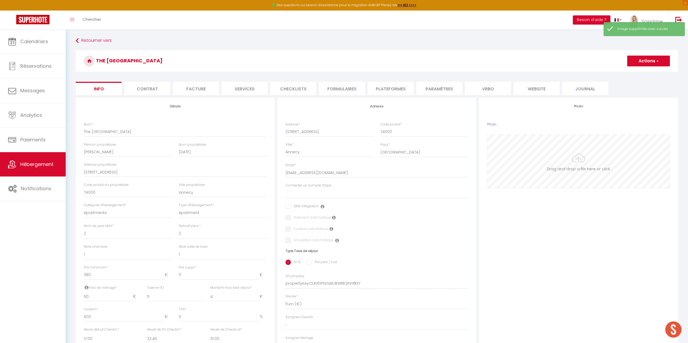
click at [582, 168] on input "Photo" at bounding box center [578, 161] width 182 height 53
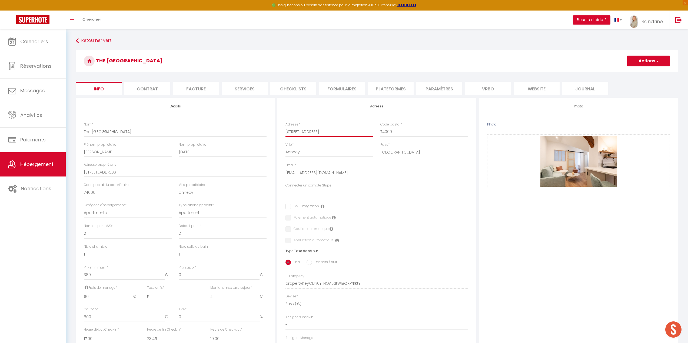
drag, startPoint x: 291, startPoint y: 131, endPoint x: 267, endPoint y: 254, distance: 125.5
click at [276, 132] on div "Détails Nom * The Pampa Nest Prénom propriétaire Martina Nom propriétaire NOEL …" at bounding box center [376, 280] width 605 height 364
click at [644, 63] on button "Actions" at bounding box center [648, 61] width 43 height 11
click at [630, 73] on input "Enregistrer" at bounding box center [627, 72] width 20 height 5
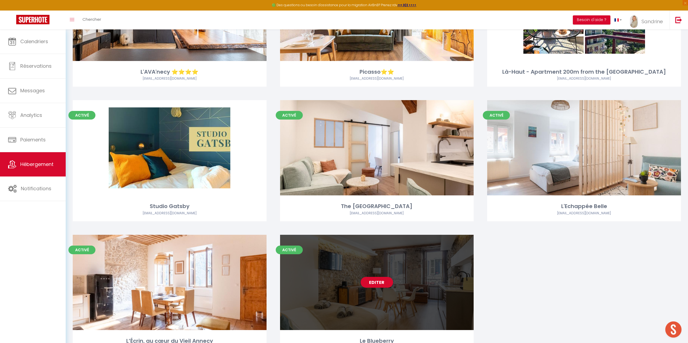
scroll to position [1132, 0]
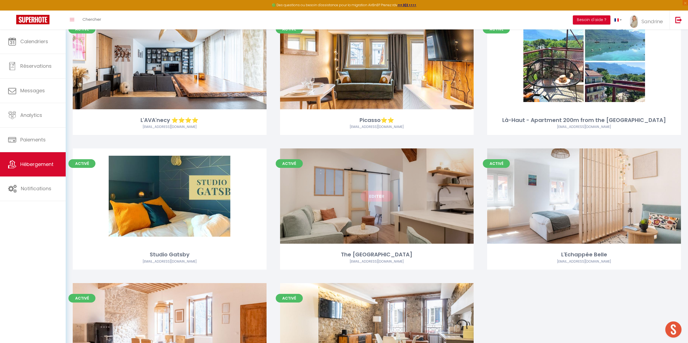
click at [383, 199] on link "Editer" at bounding box center [376, 196] width 32 height 11
click at [372, 195] on link "Editer" at bounding box center [376, 196] width 32 height 11
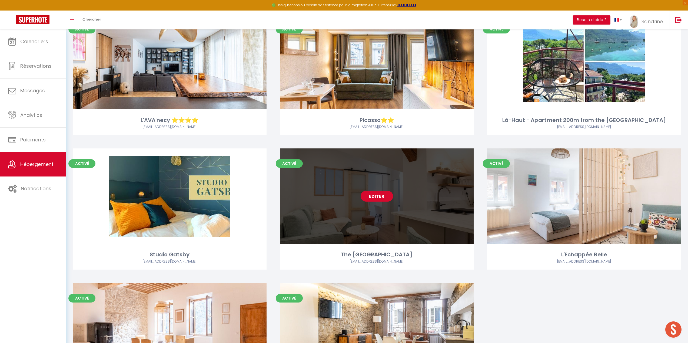
click at [372, 195] on link "Editer" at bounding box center [376, 196] width 32 height 11
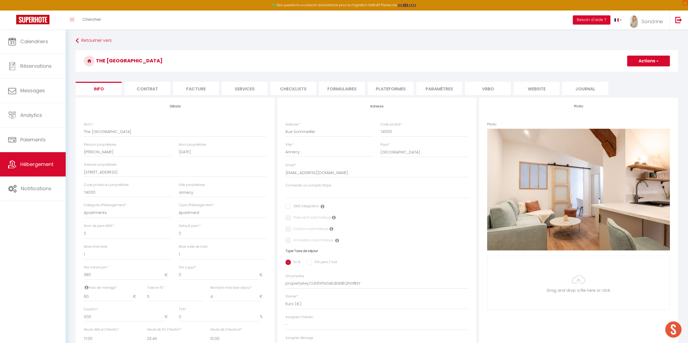
click at [136, 91] on li "Contrat" at bounding box center [147, 88] width 46 height 13
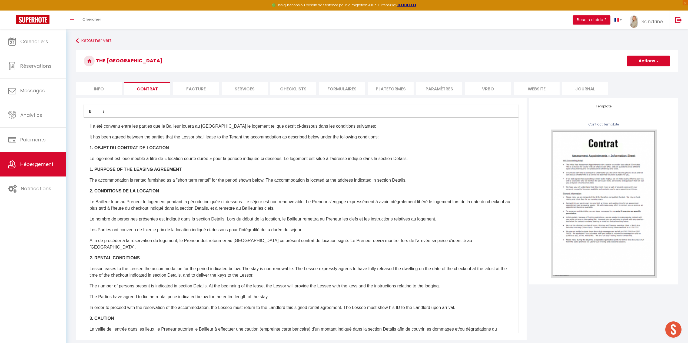
click at [115, 127] on p "​Il a été convenu entre les parties que le Bailleur louera au Locataire le loge…" at bounding box center [300, 126] width 423 height 6
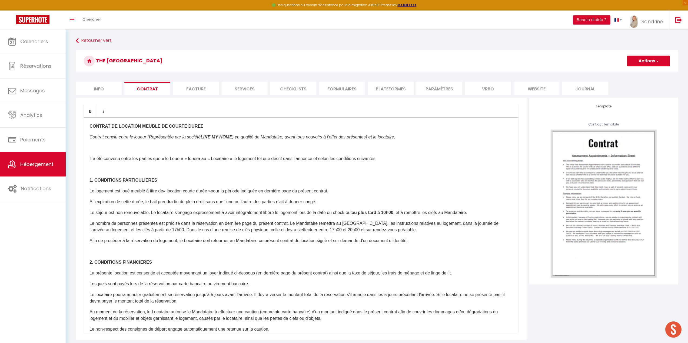
click at [648, 61] on button "Actions" at bounding box center [648, 61] width 43 height 11
click at [610, 73] on link "Enregistrer" at bounding box center [632, 72] width 74 height 7
click at [188, 92] on li "Facture" at bounding box center [196, 88] width 46 height 13
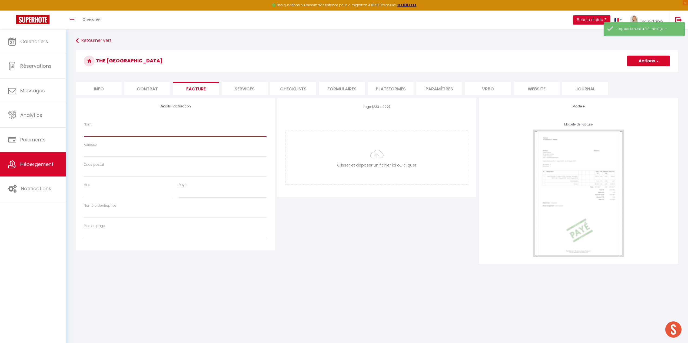
click at [142, 127] on input "Nom" at bounding box center [175, 132] width 183 height 10
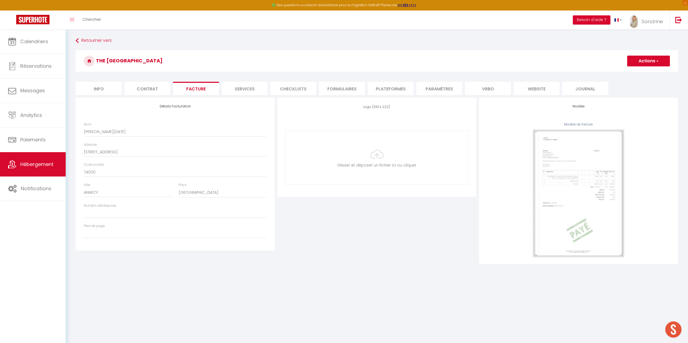
click at [644, 63] on button "Actions" at bounding box center [648, 61] width 43 height 11
click at [639, 71] on link "Enregistrer" at bounding box center [648, 72] width 43 height 7
click at [243, 88] on li "Services" at bounding box center [245, 88] width 46 height 13
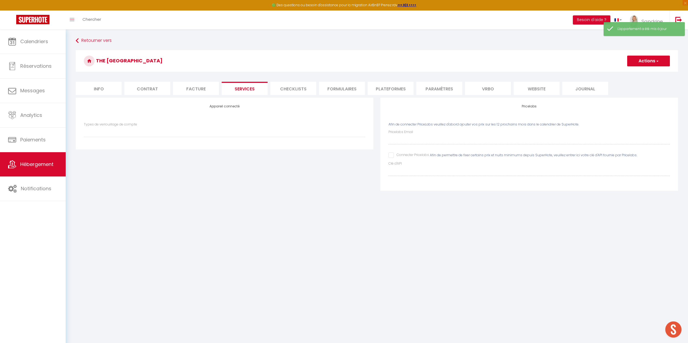
click at [297, 88] on li "Checklists" at bounding box center [293, 88] width 46 height 13
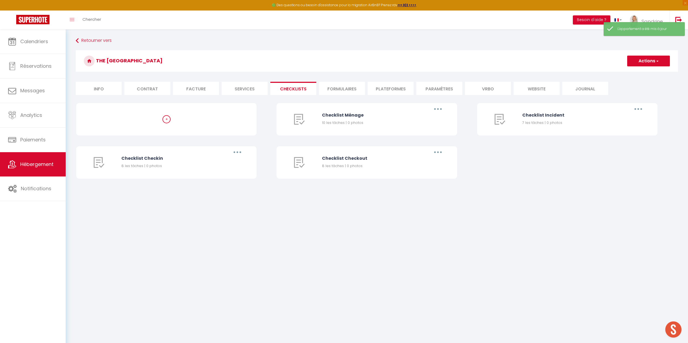
drag, startPoint x: 334, startPoint y: 90, endPoint x: 342, endPoint y: 91, distance: 7.6
click at [334, 90] on li "Formulaires" at bounding box center [342, 88] width 46 height 13
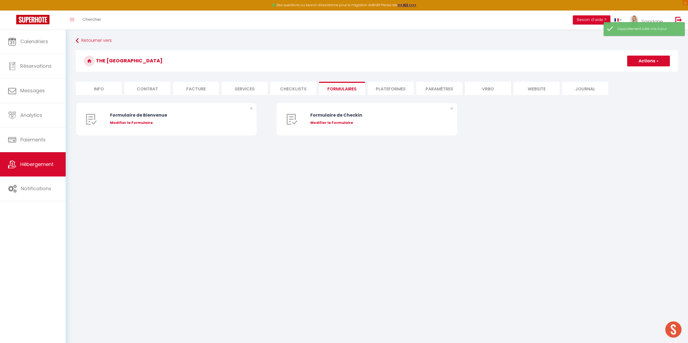
click at [389, 91] on li "Plateformes" at bounding box center [390, 88] width 46 height 13
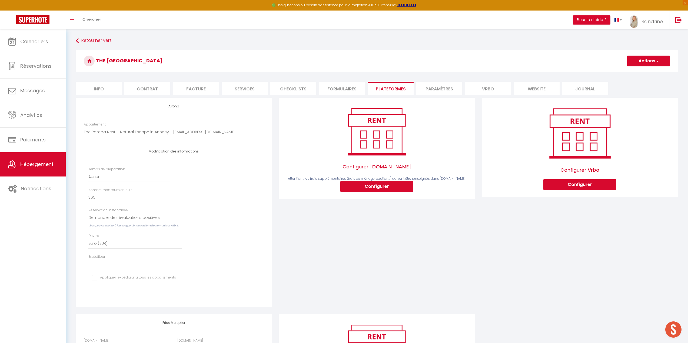
click at [438, 91] on li "Paramètres" at bounding box center [439, 88] width 46 height 13
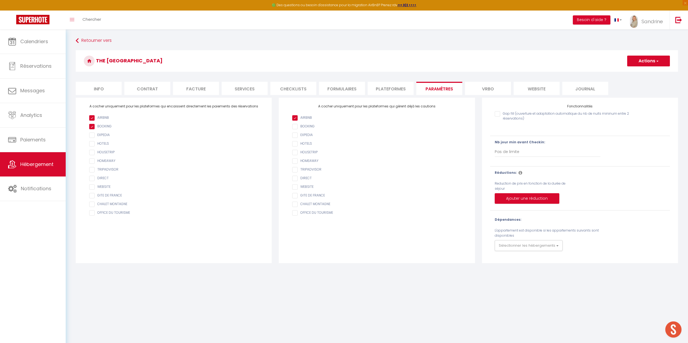
drag, startPoint x: 312, startPoint y: 126, endPoint x: 309, endPoint y: 141, distance: 14.9
click at [312, 126] on input "AIRBNB" at bounding box center [379, 126] width 174 height 5
click at [307, 178] on input "AIRBNB" at bounding box center [379, 178] width 174 height 5
click at [306, 185] on input "AIRBNB" at bounding box center [379, 187] width 174 height 5
click at [100, 176] on input "checkbox" at bounding box center [176, 178] width 174 height 5
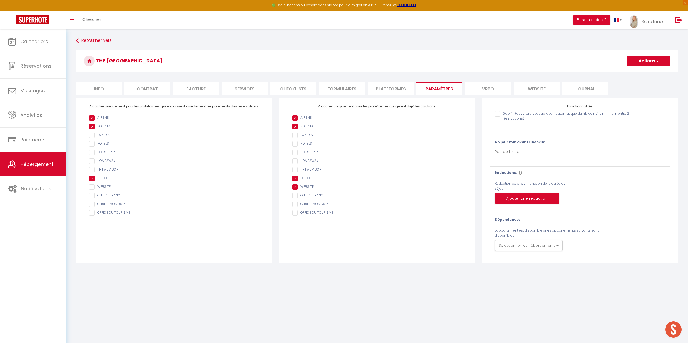
click at [100, 187] on input "checkbox" at bounding box center [176, 187] width 174 height 5
drag, startPoint x: 516, startPoint y: 154, endPoint x: 516, endPoint y: 157, distance: 3.0
click at [516, 154] on select "Pas de limite 1 2 3 4 5 6 7" at bounding box center [547, 152] width 106 height 10
click at [494, 147] on select "Pas de limite 1 2 3 4 5 6 7" at bounding box center [547, 152] width 106 height 10
click at [648, 59] on button "Actions" at bounding box center [648, 61] width 43 height 11
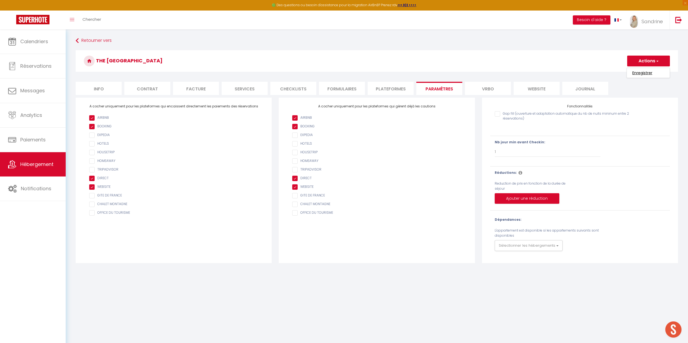
click at [634, 75] on input "Enregistrer" at bounding box center [642, 72] width 20 height 5
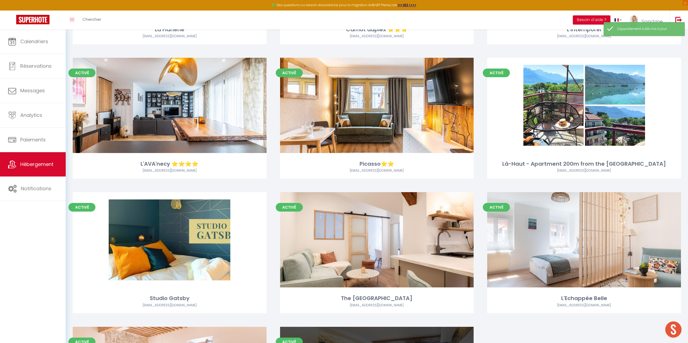
scroll to position [1162, 0]
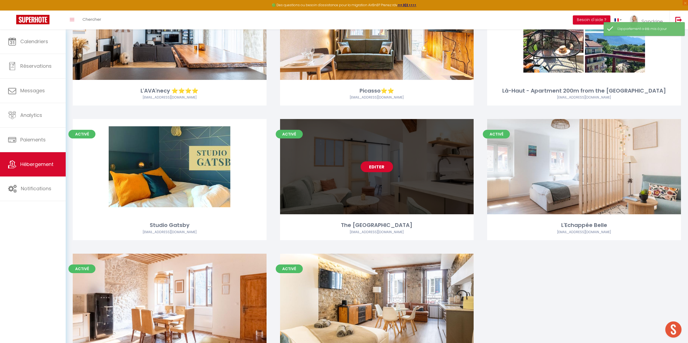
click at [375, 166] on link "Editer" at bounding box center [376, 167] width 32 height 11
click at [362, 173] on div "Editer" at bounding box center [377, 166] width 194 height 95
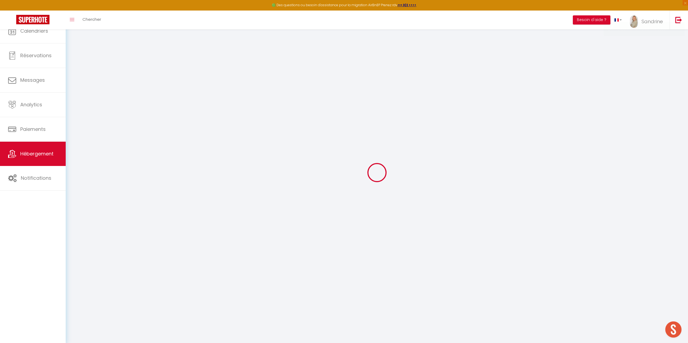
click at [374, 169] on div at bounding box center [376, 172] width 609 height 295
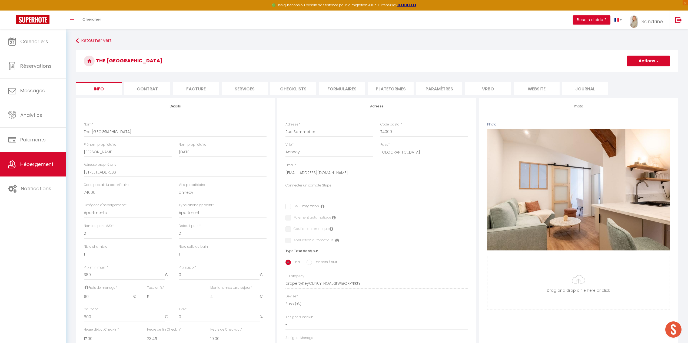
click at [504, 92] on li "Vrbo" at bounding box center [488, 88] width 46 height 13
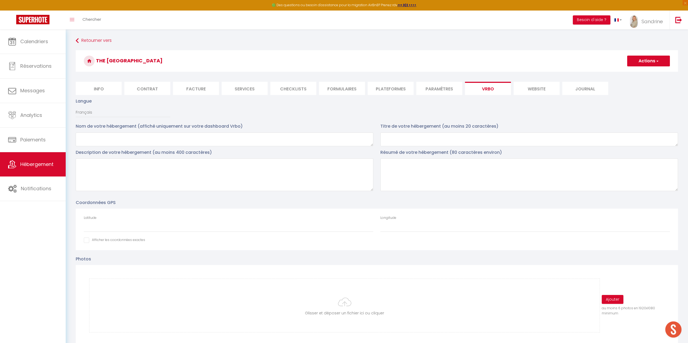
click at [534, 91] on li "website" at bounding box center [536, 88] width 46 height 13
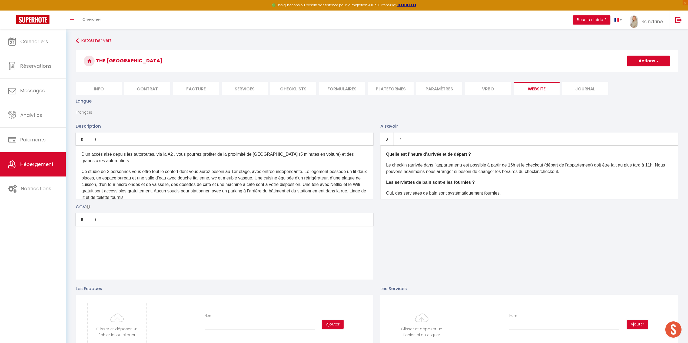
click at [577, 90] on li "Journal" at bounding box center [585, 88] width 46 height 13
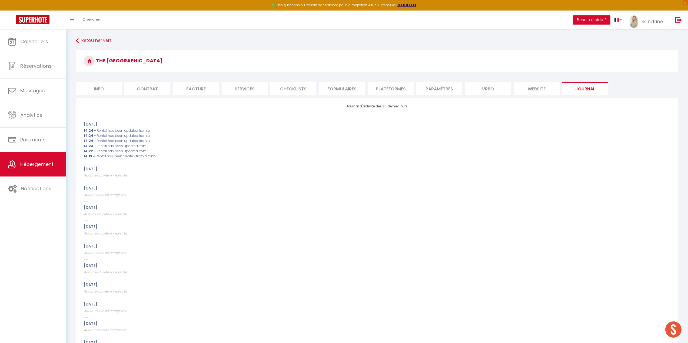
click at [536, 90] on li "website" at bounding box center [536, 88] width 46 height 13
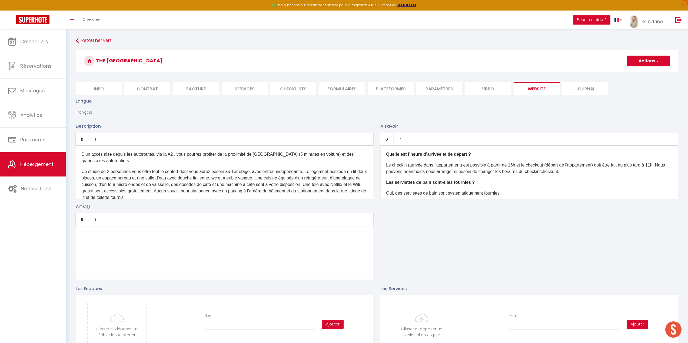
click at [82, 154] on p "D'un accès aisé depuis les autoroutes, via la A2 , vous pourrez profiter de la …" at bounding box center [224, 157] width 286 height 13
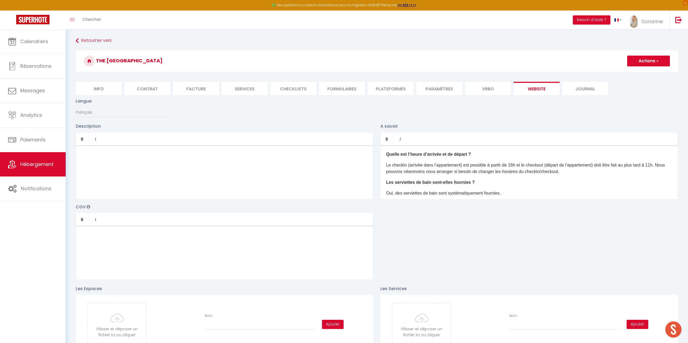
click at [125, 155] on p "​" at bounding box center [224, 154] width 286 height 6
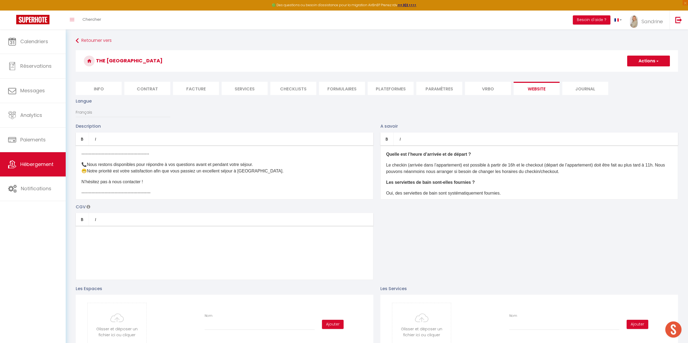
scroll to position [215, 0]
click at [112, 200] on p at bounding box center [224, 203] width 286 height 6
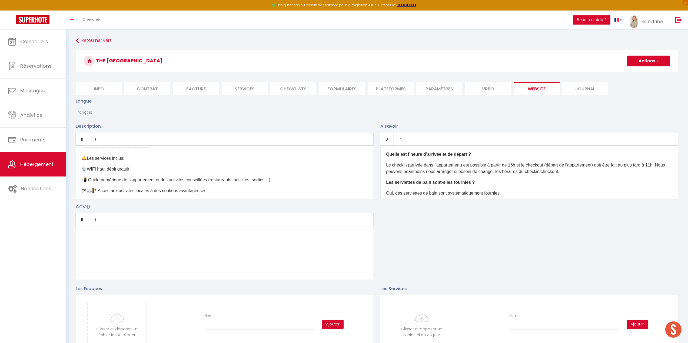
scroll to position [269, 0]
click at [105, 239] on div at bounding box center [224, 253] width 297 height 54
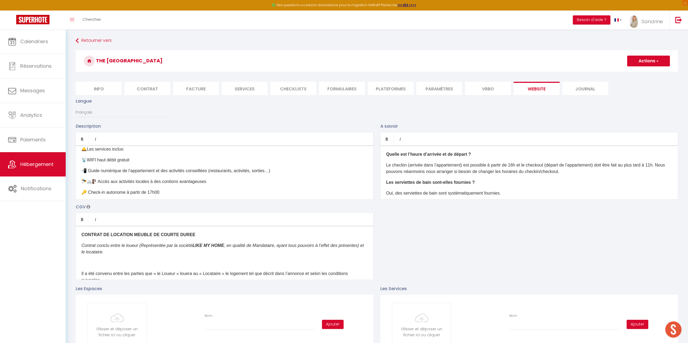
click at [415, 154] on b "Quelle est l’heure d’arrivée et de départ ?" at bounding box center [428, 154] width 85 height 5
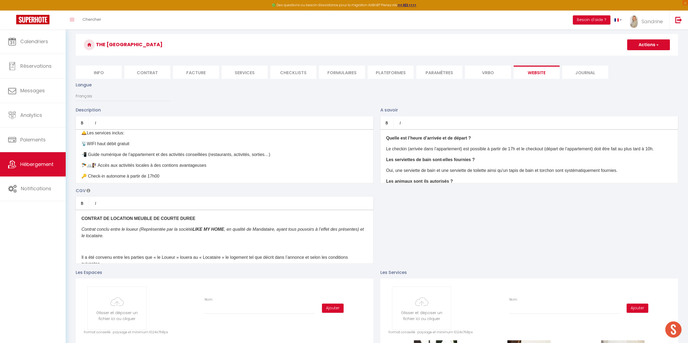
scroll to position [0, 0]
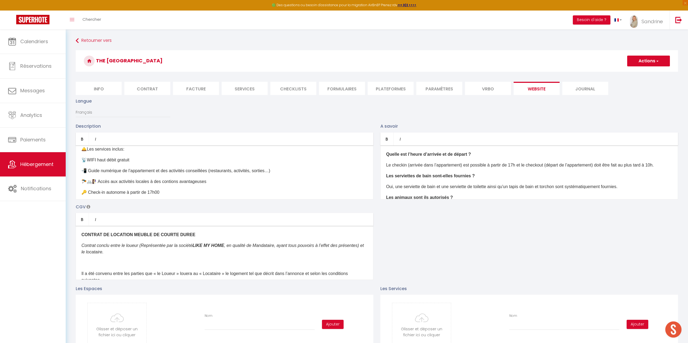
click at [646, 62] on button "Actions" at bounding box center [648, 61] width 43 height 11
click at [642, 71] on input "Enregistrer" at bounding box center [642, 72] width 20 height 5
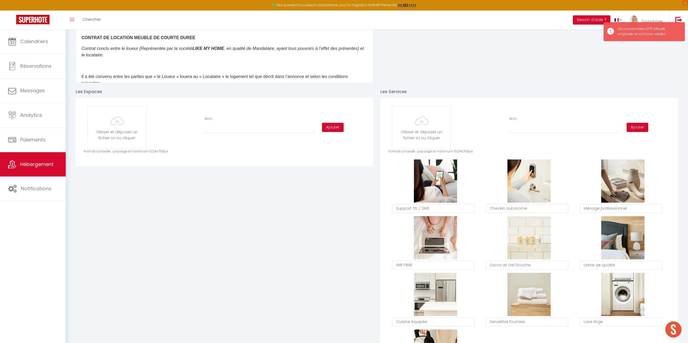
scroll to position [270, 0]
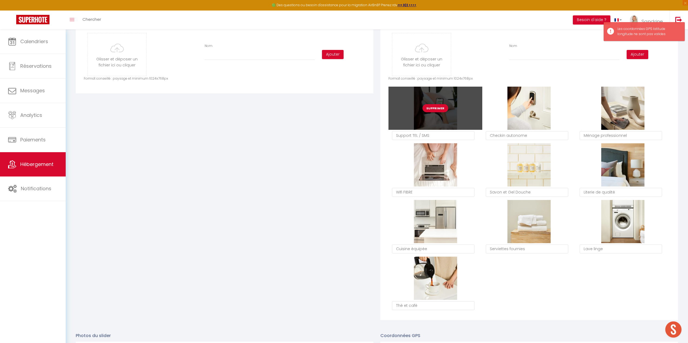
click at [439, 108] on button "Supprimer" at bounding box center [435, 108] width 26 height 8
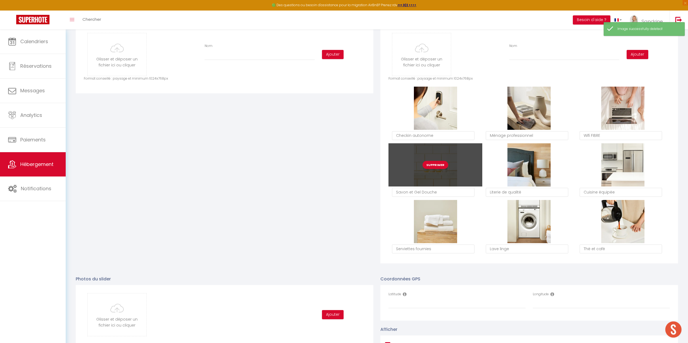
click at [441, 165] on button "Supprimer" at bounding box center [435, 165] width 26 height 8
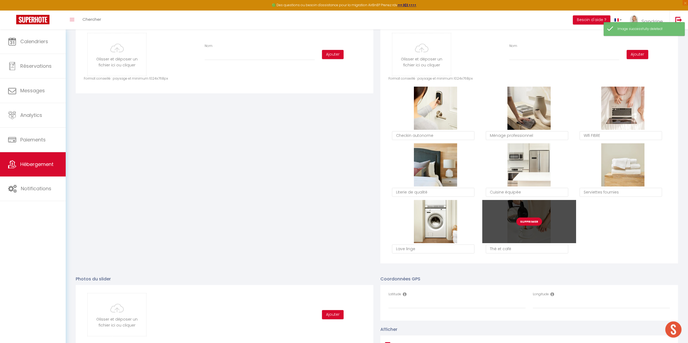
click at [536, 222] on button "Supprimer" at bounding box center [529, 222] width 26 height 8
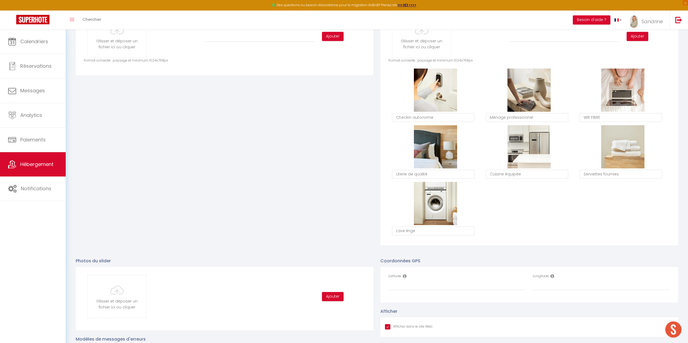
scroll to position [297, 0]
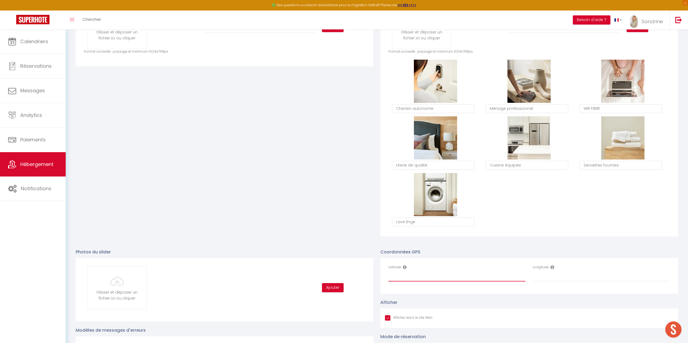
click at [443, 278] on input "Latitude" at bounding box center [456, 277] width 137 height 10
paste input "45.902175"
click at [580, 279] on input "Longitude" at bounding box center [600, 277] width 137 height 10
paste input "6.126221"
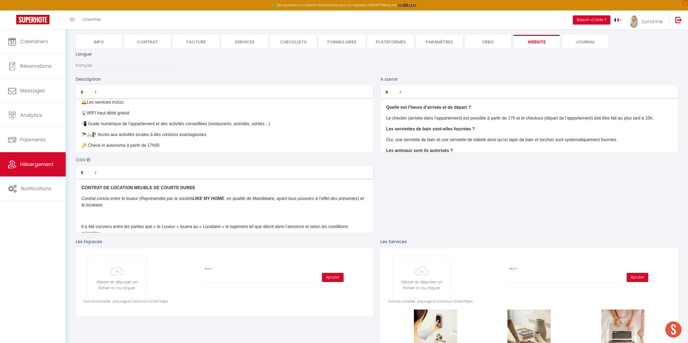
scroll to position [0, 0]
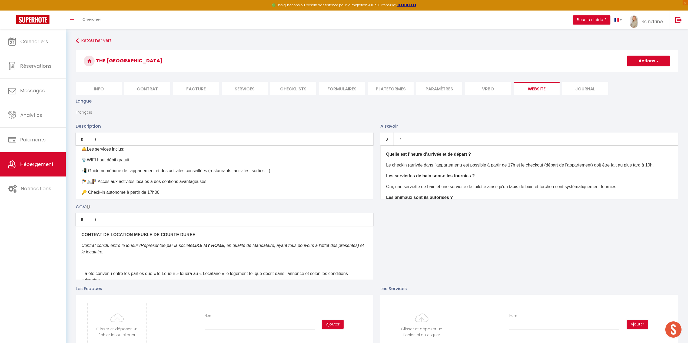
click at [644, 64] on button "Actions" at bounding box center [648, 61] width 43 height 11
click at [639, 74] on input "Enregistrer" at bounding box center [642, 72] width 20 height 5
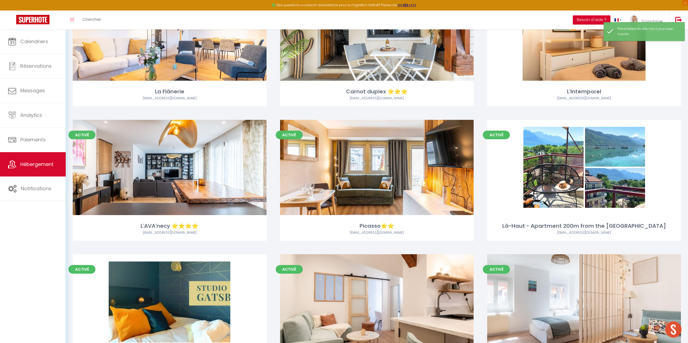
scroll to position [1069, 0]
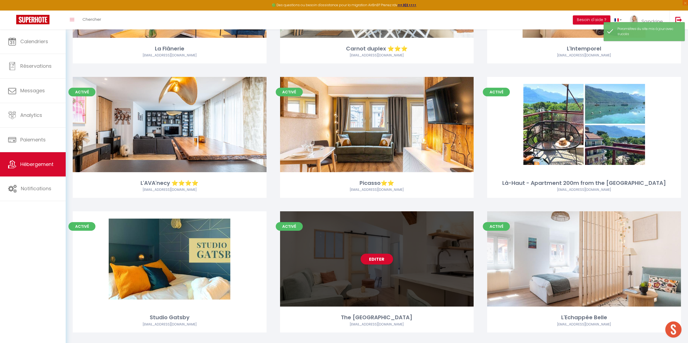
click at [375, 265] on div "Editer" at bounding box center [377, 259] width 194 height 95
click at [376, 262] on link "Editer" at bounding box center [376, 259] width 32 height 11
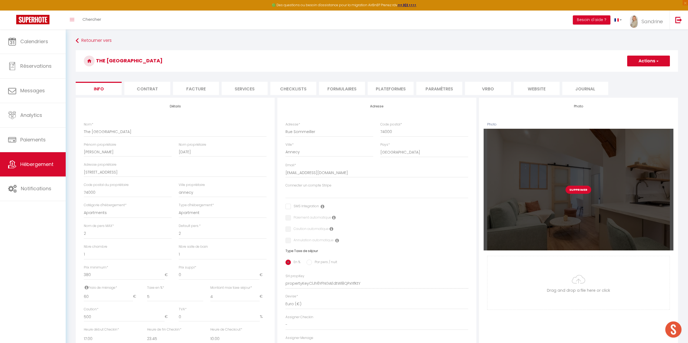
click at [574, 191] on button "Supprimer" at bounding box center [578, 190] width 26 height 8
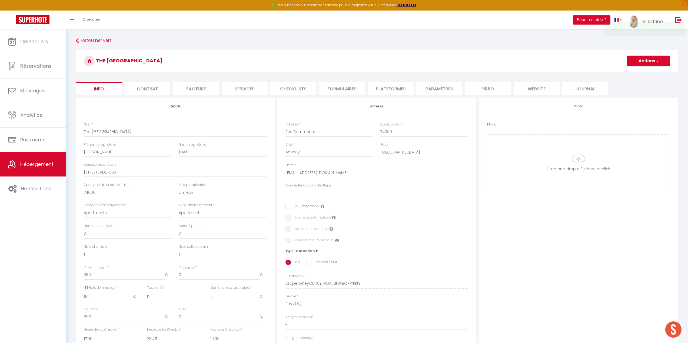
click at [574, 191] on div "Photo Photo Drag and drop a file here or click Ooops, something wrong appended.…" at bounding box center [578, 280] width 199 height 364
click at [577, 173] on input "Photo" at bounding box center [578, 161] width 182 height 53
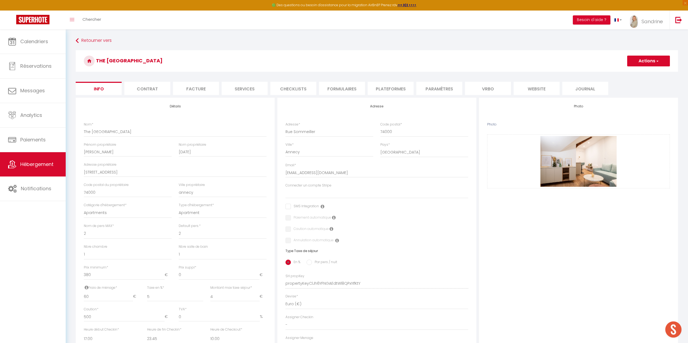
click at [530, 85] on li "website" at bounding box center [536, 88] width 46 height 13
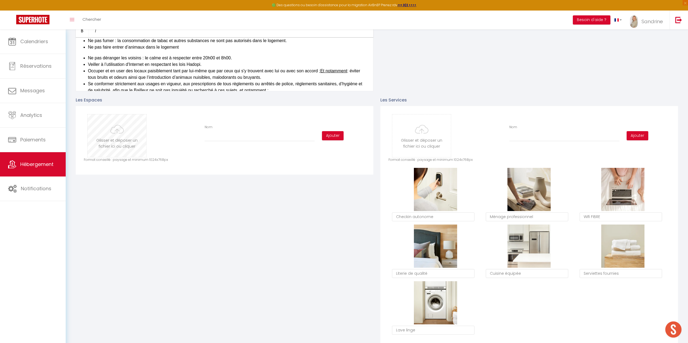
scroll to position [189, 0]
click at [129, 137] on input "file" at bounding box center [117, 135] width 59 height 43
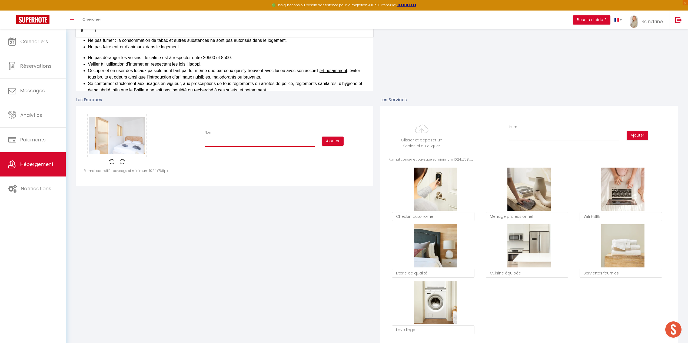
click at [304, 144] on input "Nom" at bounding box center [260, 142] width 110 height 10
click at [334, 142] on button "Ajouter" at bounding box center [333, 141] width 22 height 9
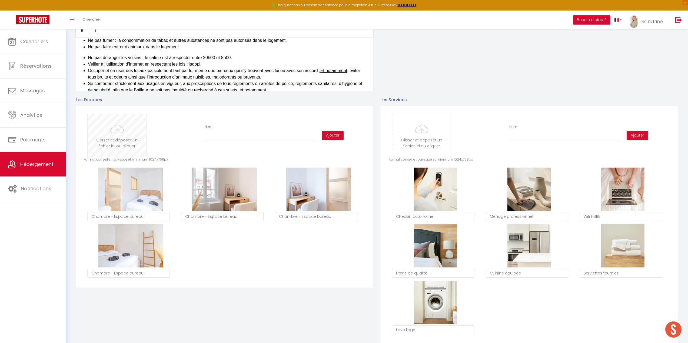
click at [124, 135] on input "file" at bounding box center [117, 135] width 59 height 43
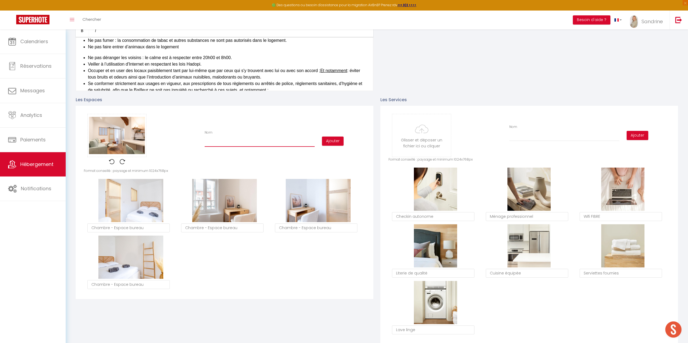
click at [297, 145] on input "Nom" at bounding box center [260, 142] width 110 height 10
click at [336, 143] on button "Ajouter" at bounding box center [333, 141] width 22 height 9
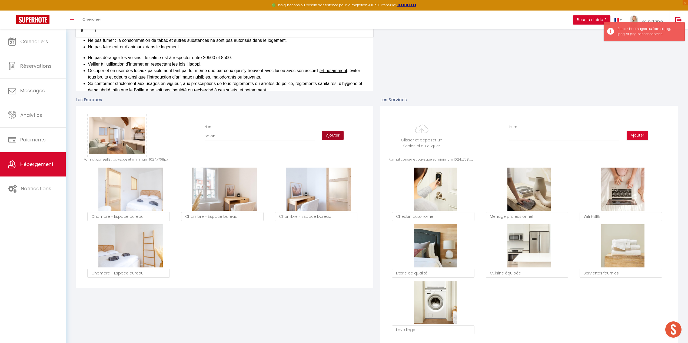
click at [337, 136] on button "Ajouter" at bounding box center [333, 135] width 22 height 9
click at [334, 138] on button "Ajouter" at bounding box center [333, 135] width 22 height 9
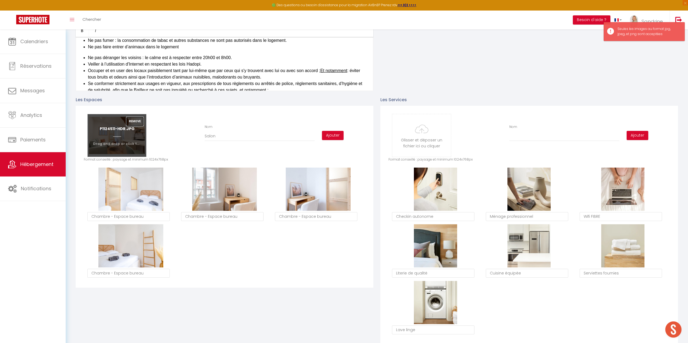
click at [133, 123] on button "Remove" at bounding box center [134, 121] width 17 height 9
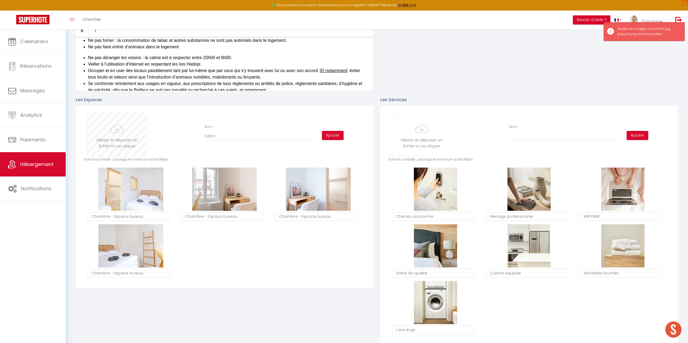
click at [133, 123] on input "file" at bounding box center [117, 135] width 59 height 43
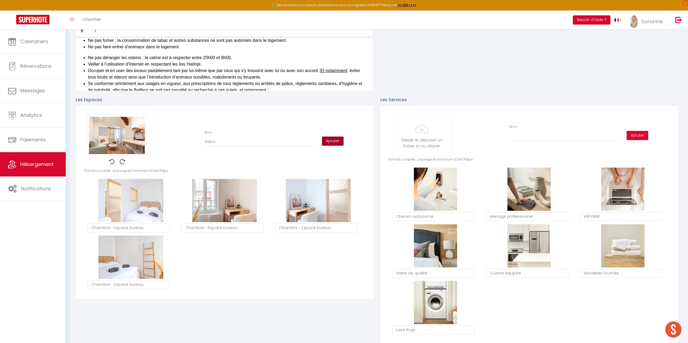
click at [334, 141] on button "Ajouter" at bounding box center [333, 141] width 22 height 9
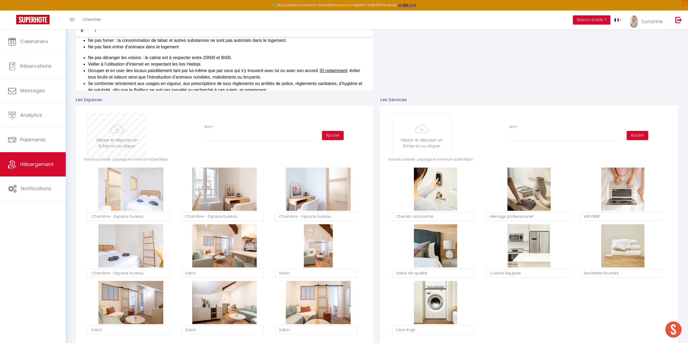
click at [121, 137] on input "file" at bounding box center [117, 135] width 59 height 43
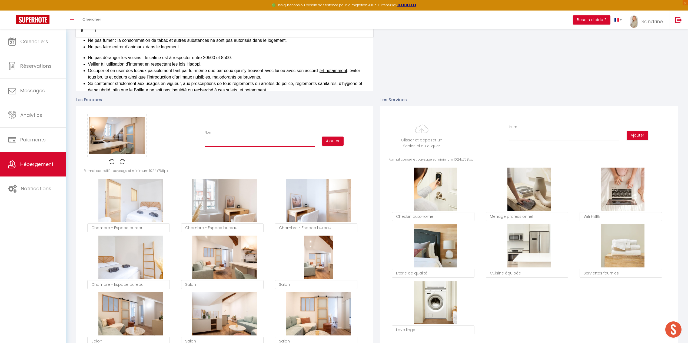
click at [244, 139] on input "Nom" at bounding box center [260, 142] width 110 height 10
drag, startPoint x: 336, startPoint y: 145, endPoint x: 330, endPoint y: 142, distance: 6.4
click at [336, 145] on button "Ajouter" at bounding box center [333, 141] width 22 height 9
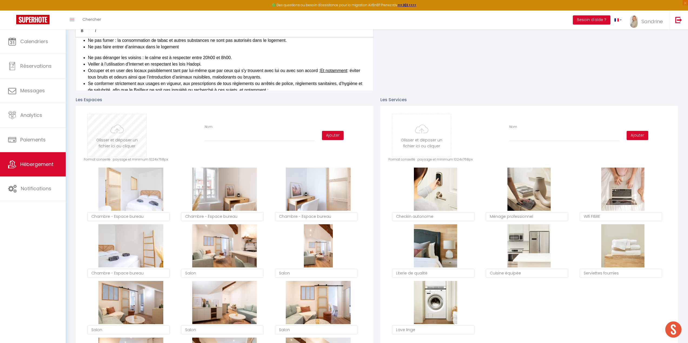
click at [125, 131] on input "file" at bounding box center [117, 135] width 59 height 43
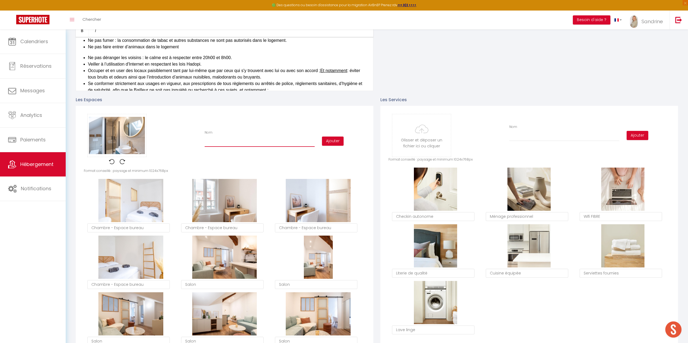
click at [236, 141] on input "Nom" at bounding box center [260, 142] width 110 height 10
click at [337, 141] on button "Ajouter" at bounding box center [333, 141] width 22 height 9
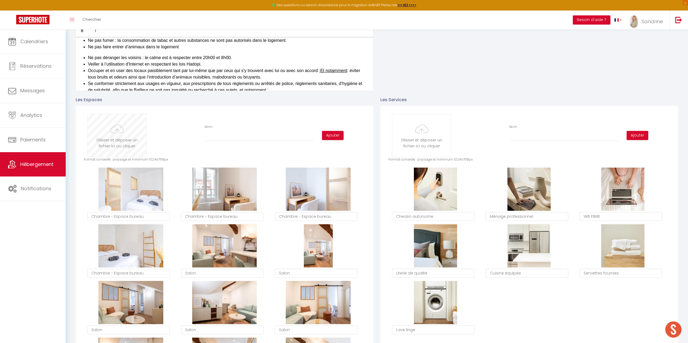
click at [133, 121] on input "file" at bounding box center [117, 135] width 59 height 43
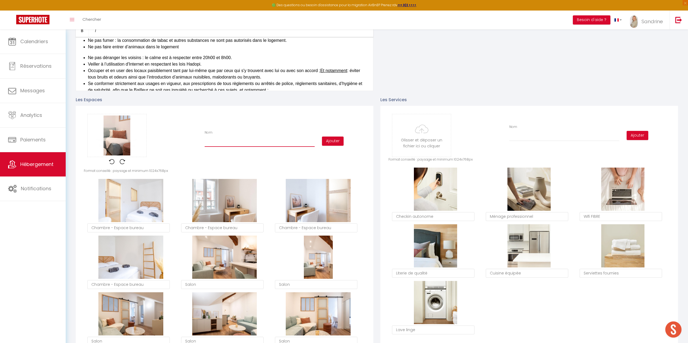
click at [273, 140] on input "Nom" at bounding box center [260, 142] width 110 height 10
click at [337, 140] on button "Ajouter" at bounding box center [333, 141] width 22 height 9
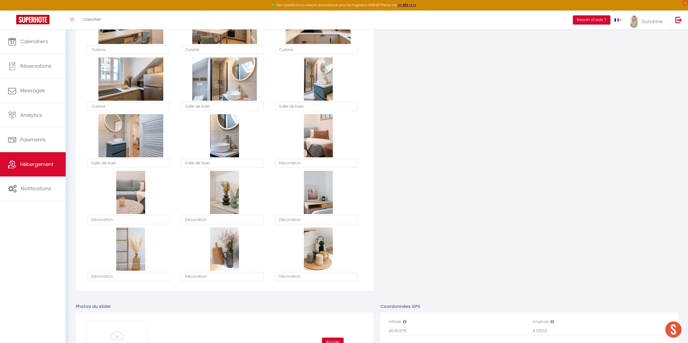
scroll to position [610, 0]
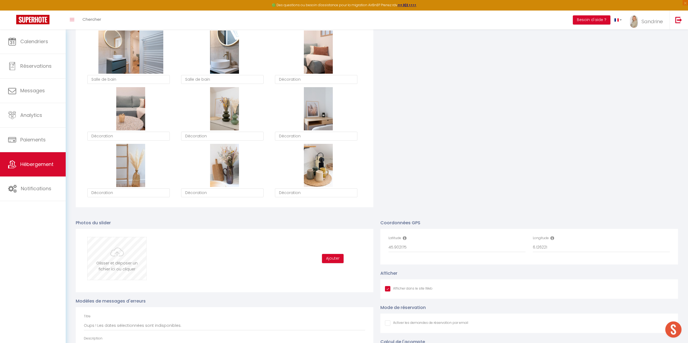
click at [118, 266] on input "file" at bounding box center [117, 258] width 59 height 43
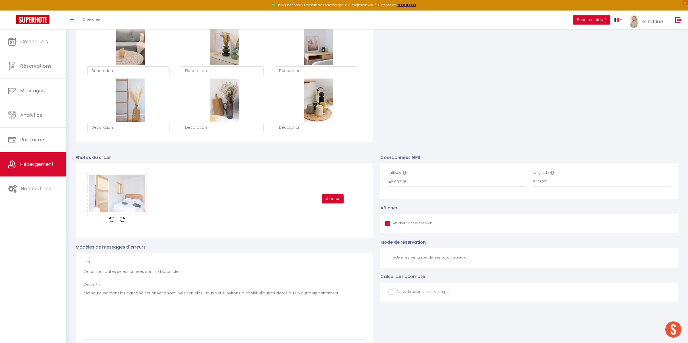
scroll to position [691, 0]
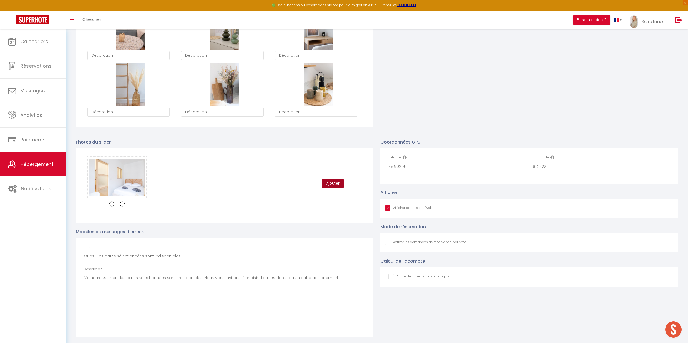
click at [330, 186] on button "Ajouter" at bounding box center [333, 183] width 22 height 9
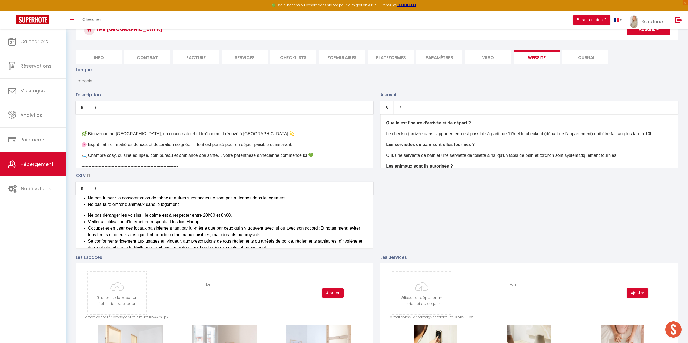
scroll to position [0, 0]
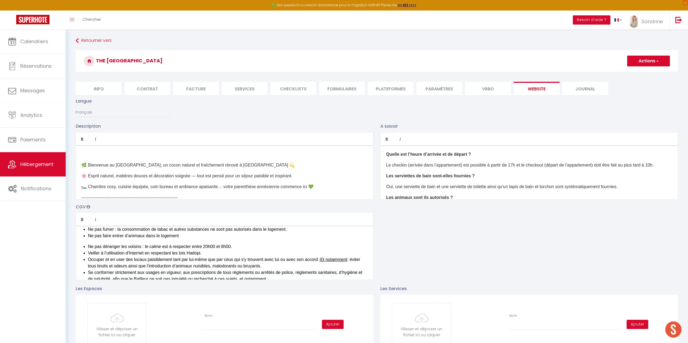
click at [648, 63] on button "Actions" at bounding box center [648, 61] width 43 height 11
click at [639, 73] on input "Enregistrer" at bounding box center [642, 72] width 20 height 5
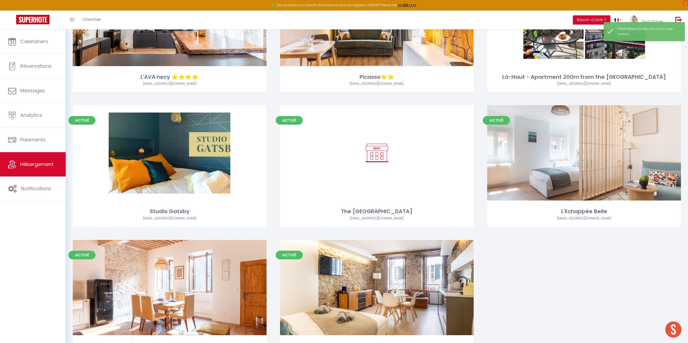
scroll to position [1213, 0]
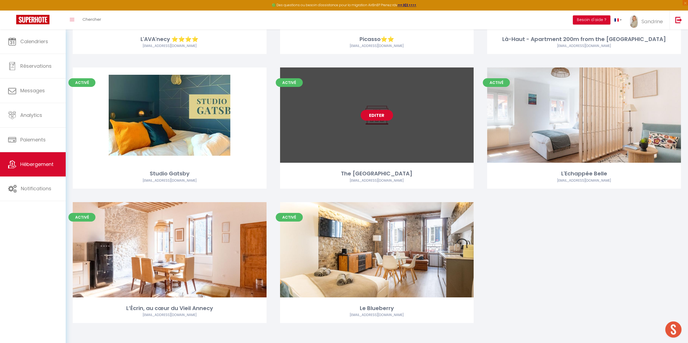
click at [382, 118] on link "Editer" at bounding box center [376, 115] width 32 height 11
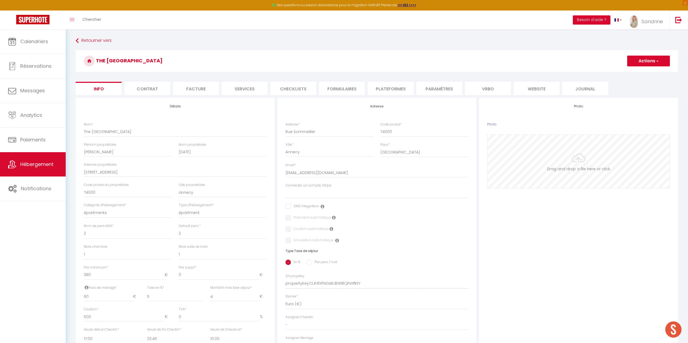
click at [585, 160] on input "Photo" at bounding box center [578, 161] width 182 height 53
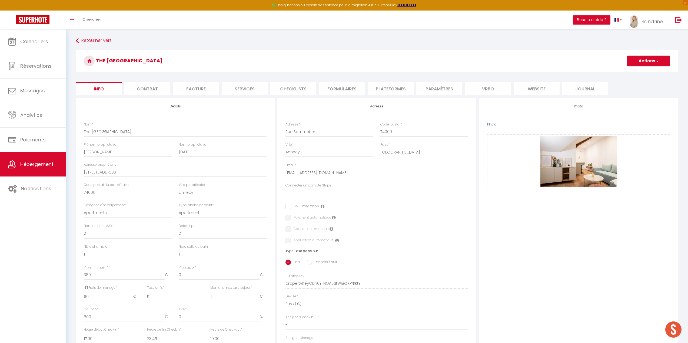
click at [649, 61] on button "Actions" at bounding box center [648, 61] width 43 height 11
click at [629, 72] on input "Enregistrer" at bounding box center [627, 72] width 20 height 5
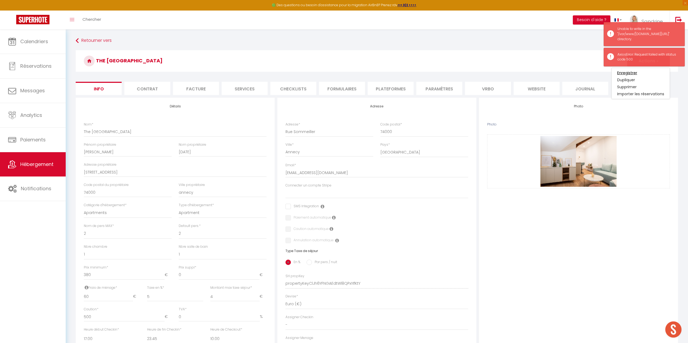
click at [630, 73] on input "Enregistrer" at bounding box center [627, 72] width 20 height 5
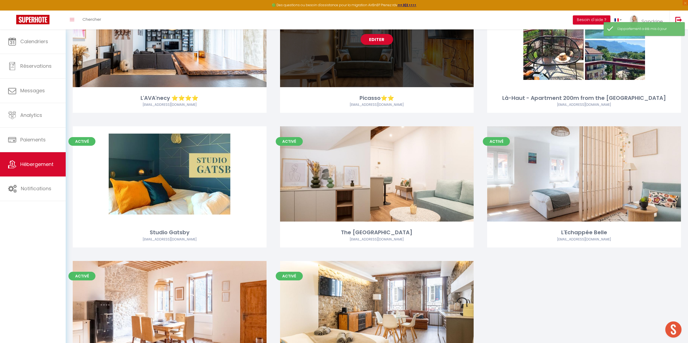
scroll to position [1213, 0]
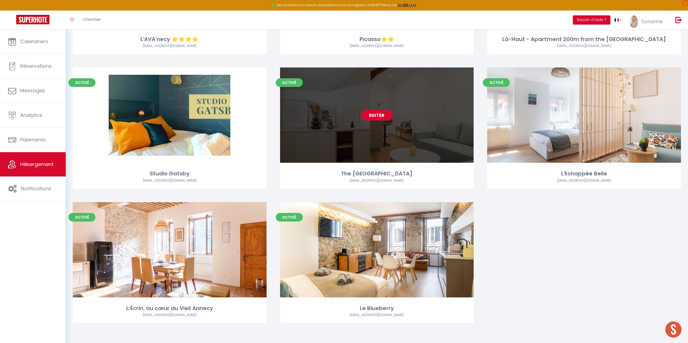
click at [373, 119] on link "Editer" at bounding box center [376, 115] width 32 height 11
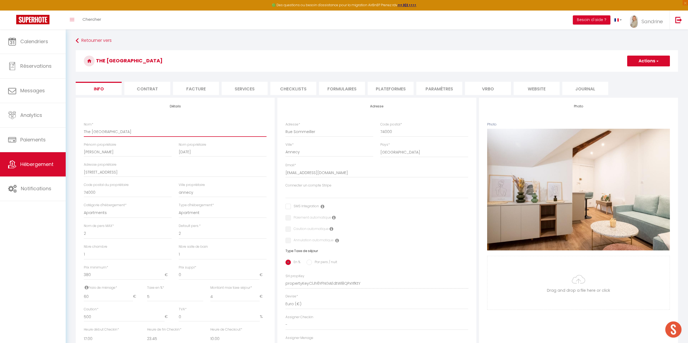
click at [128, 130] on input "The [GEOGRAPHIC_DATA]" at bounding box center [175, 132] width 183 height 10
click at [639, 61] on button "Actions" at bounding box center [648, 61] width 43 height 11
click at [635, 72] on input "Enregistrer" at bounding box center [627, 72] width 20 height 5
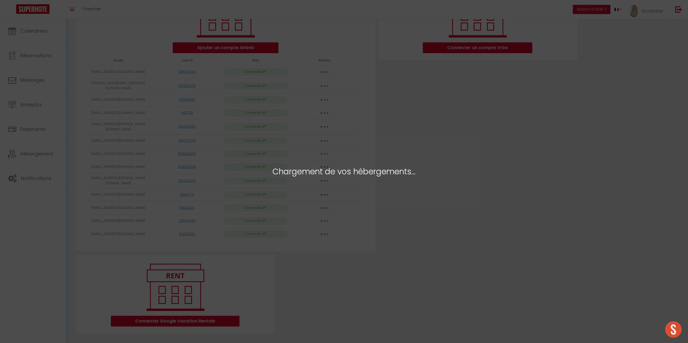
scroll to position [97, 0]
click at [34, 179] on div "Chargement de vos hébergements..." at bounding box center [344, 171] width 688 height 343
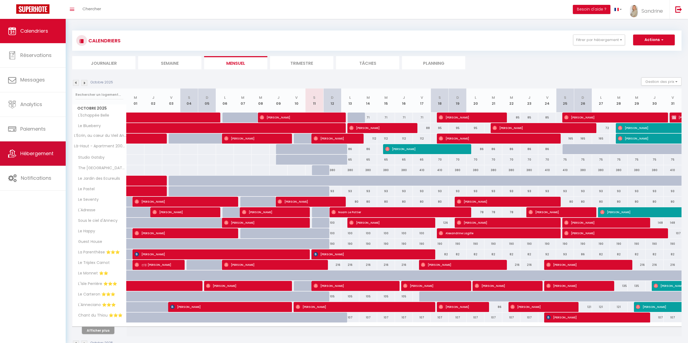
click at [46, 161] on link "Hébergement" at bounding box center [33, 154] width 66 height 24
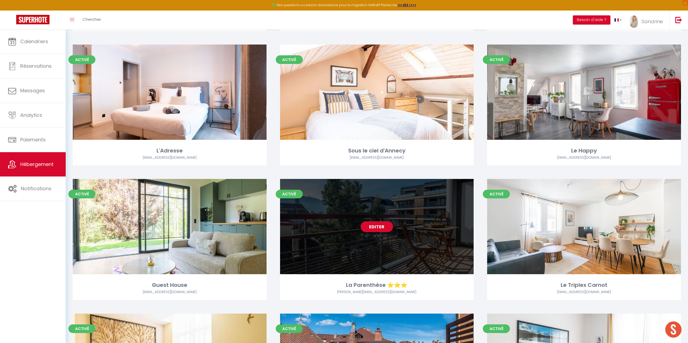
scroll to position [162, 0]
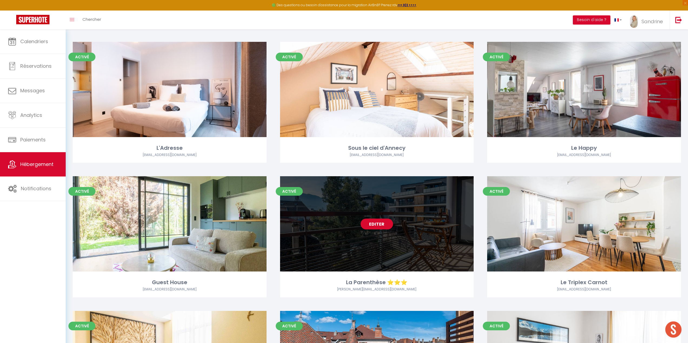
click at [373, 220] on link "Editer" at bounding box center [376, 224] width 32 height 11
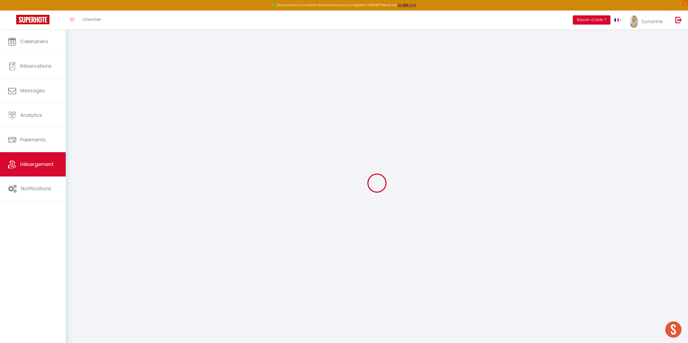
checkbox input "false"
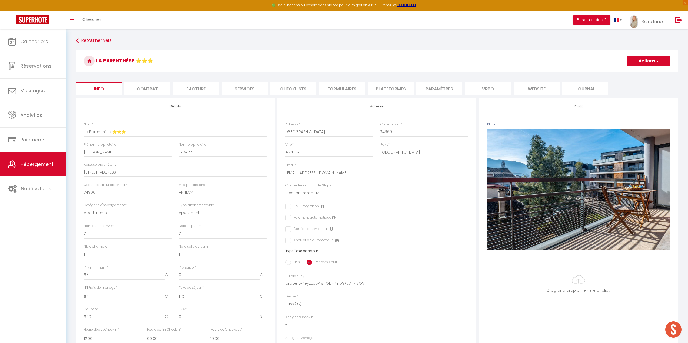
click at [146, 90] on li "Contrat" at bounding box center [147, 88] width 46 height 13
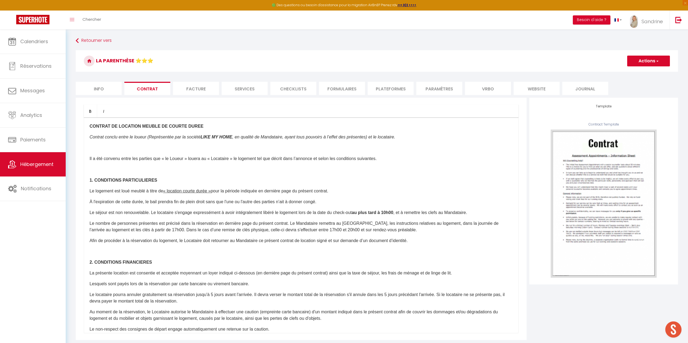
click at [142, 127] on strong "CONTRAT DE LOCATION MEUBLE DE COURTE DUREE" at bounding box center [146, 126] width 114 height 5
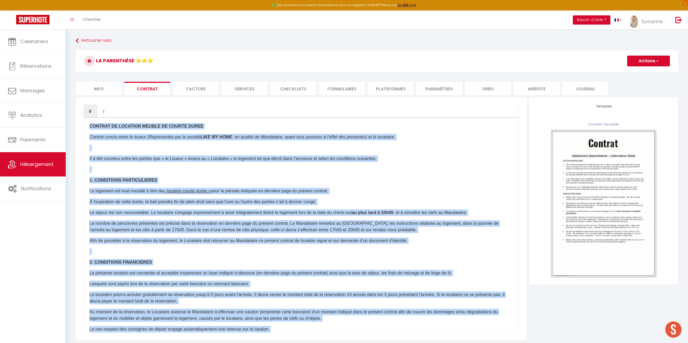
copy div "LOREMIP DO SITAMETC ADIPIS EL SEDDOE TEMPO Incidid utlabo etdol ma aliqua (Enim…"
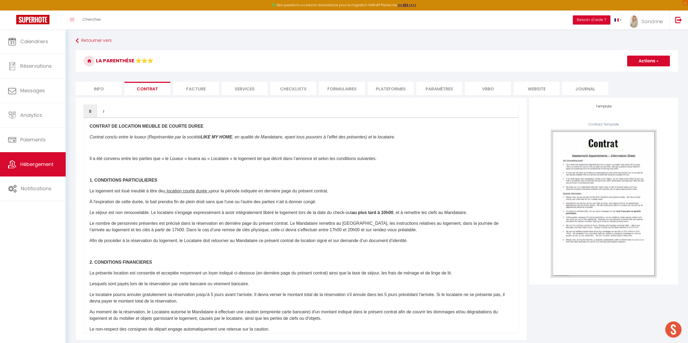
click at [538, 92] on li "website" at bounding box center [536, 88] width 46 height 13
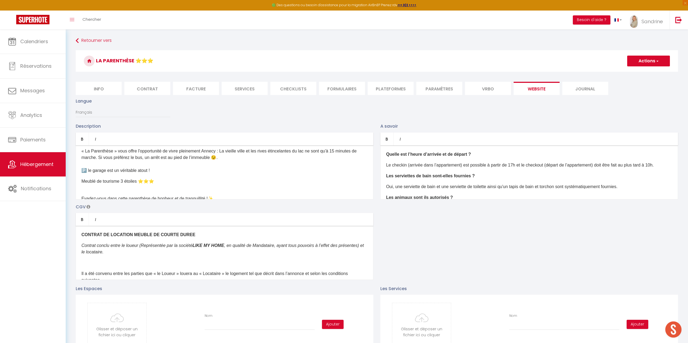
scroll to position [54, 0]
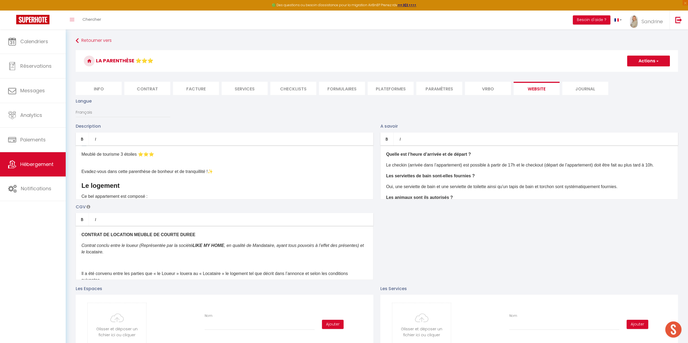
click at [112, 234] on b "CONTRAT DE LOCATION MEUBLE DE COURTE DUREE" at bounding box center [138, 235] width 114 height 5
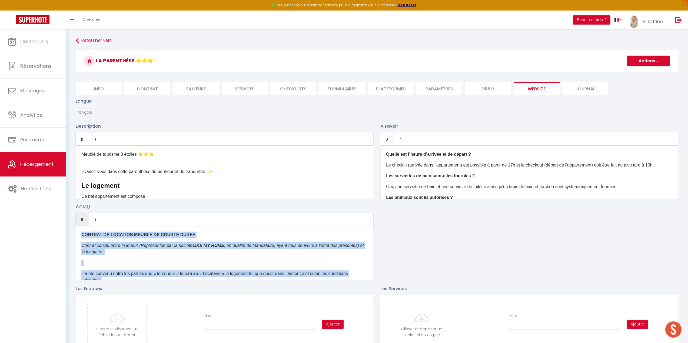
copy div "LOREMIP DO SITAMETC ADIPIS EL SEDDOE TEMPO Incidid utlabo etdol ma aliqua (Enim…"
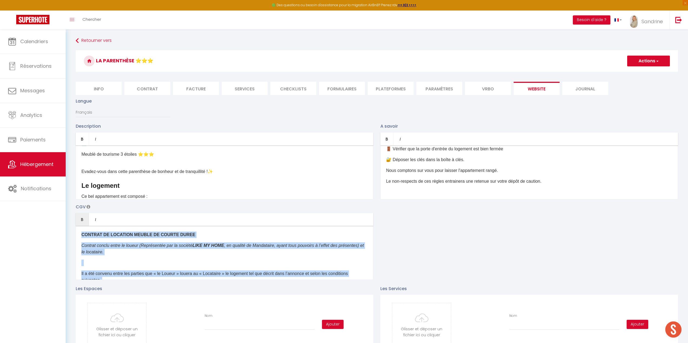
scroll to position [0, 0]
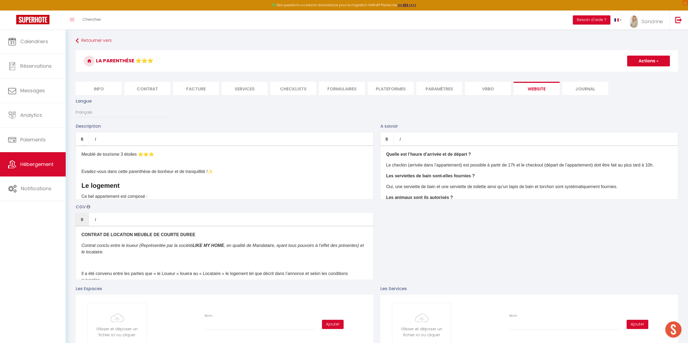
click at [417, 157] on p "Quelle est l’heure d’arrivée et de départ ?" at bounding box center [529, 154] width 286 height 6
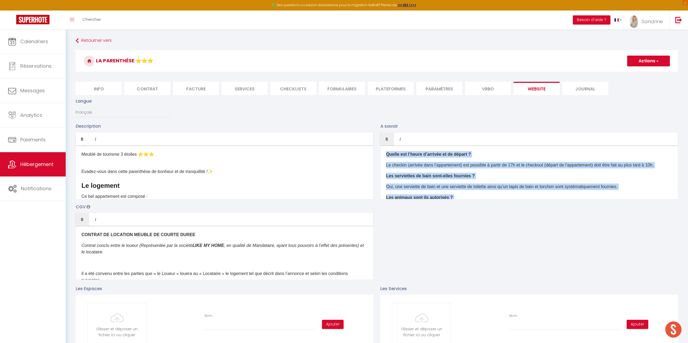
copy div "Loremi dol s’ametc a’elitsed do ei tempor ? In utlabor (etdolor magn a’enimadmi…"
